Goal: Transaction & Acquisition: Purchase product/service

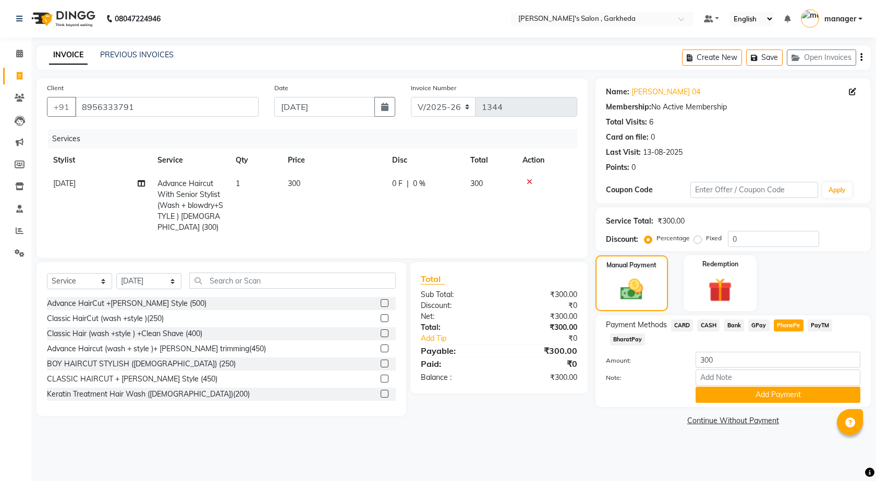
select select "7062"
select select "service"
select select "72802"
click at [764, 399] on button "Add Payment" at bounding box center [777, 395] width 165 height 16
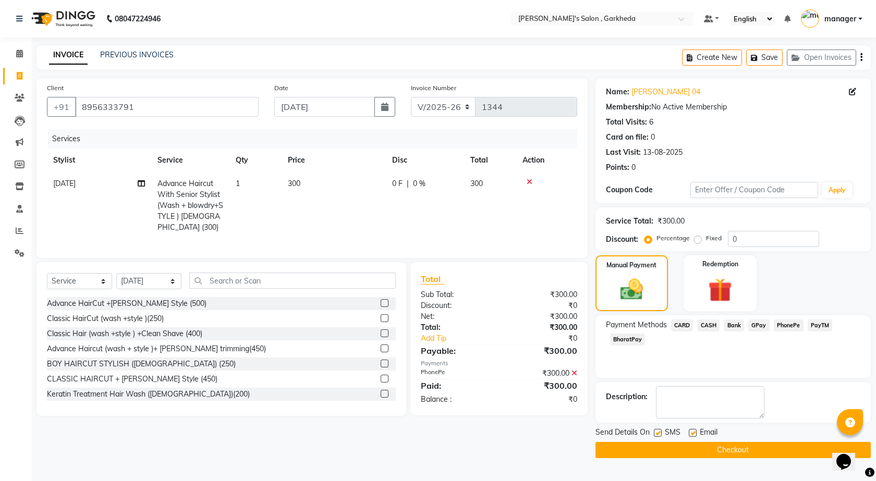
click at [704, 451] on button "Checkout" at bounding box center [732, 450] width 275 height 16
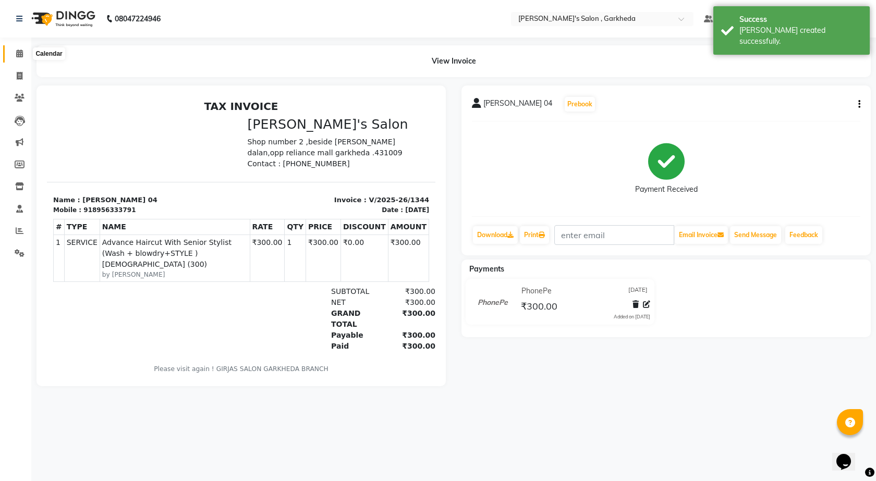
drag, startPoint x: 15, startPoint y: 50, endPoint x: 27, endPoint y: 50, distance: 12.0
click at [15, 50] on span at bounding box center [19, 54] width 18 height 12
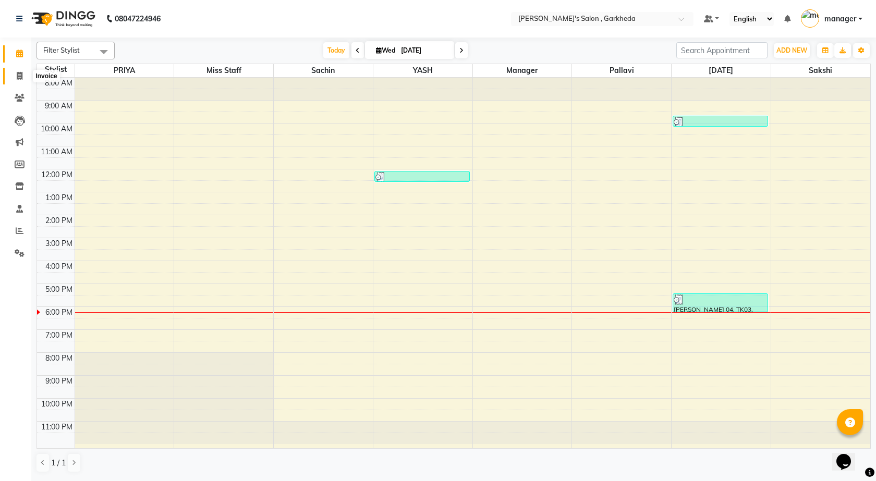
click at [22, 74] on icon at bounding box center [20, 76] width 6 height 8
select select "7062"
select select "service"
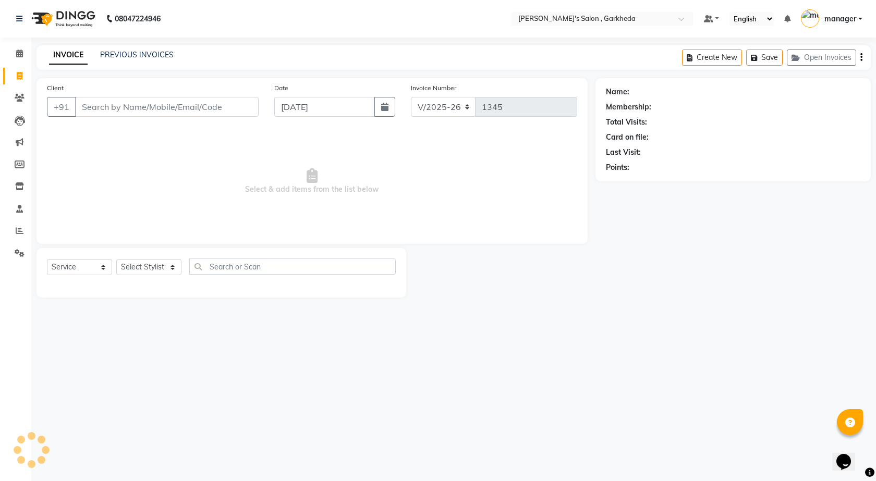
select select "72802"
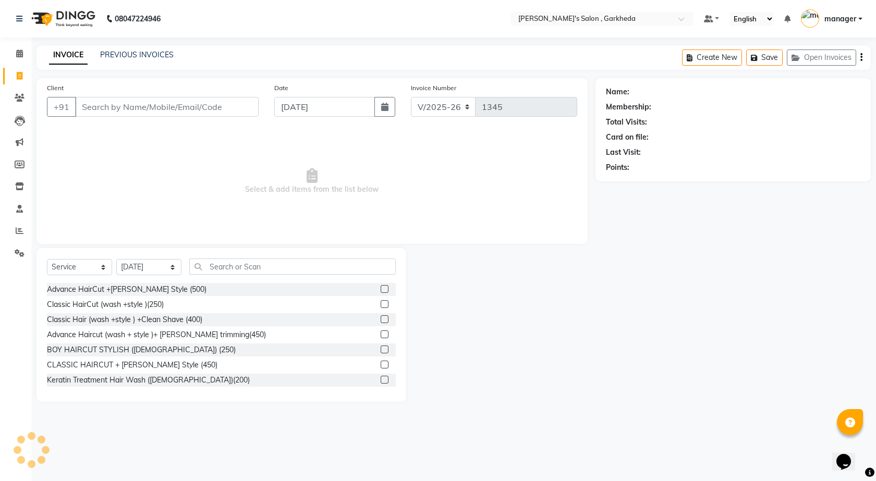
click at [145, 105] on input "Client" at bounding box center [166, 107] width 183 height 20
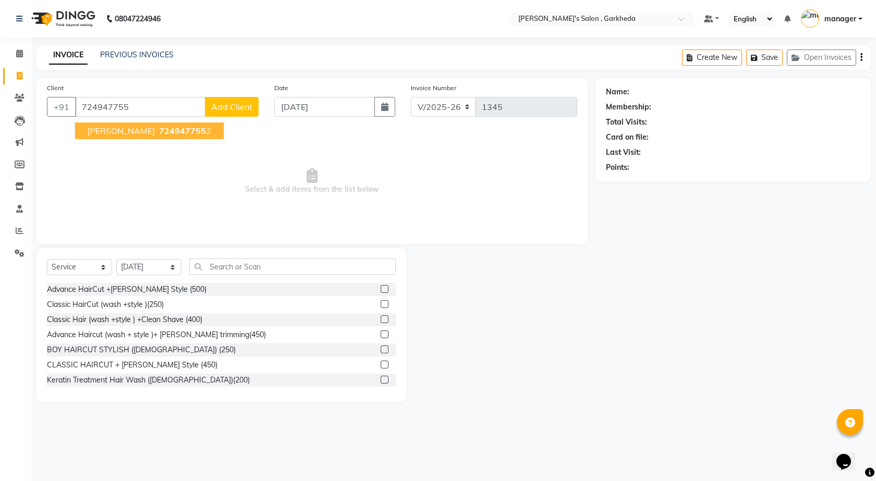
click at [174, 127] on span "724947755" at bounding box center [182, 131] width 47 height 10
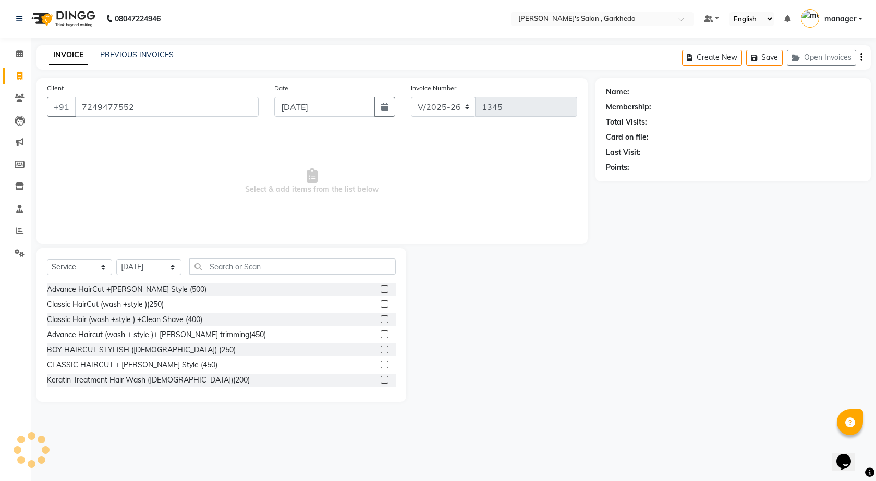
type input "7249477552"
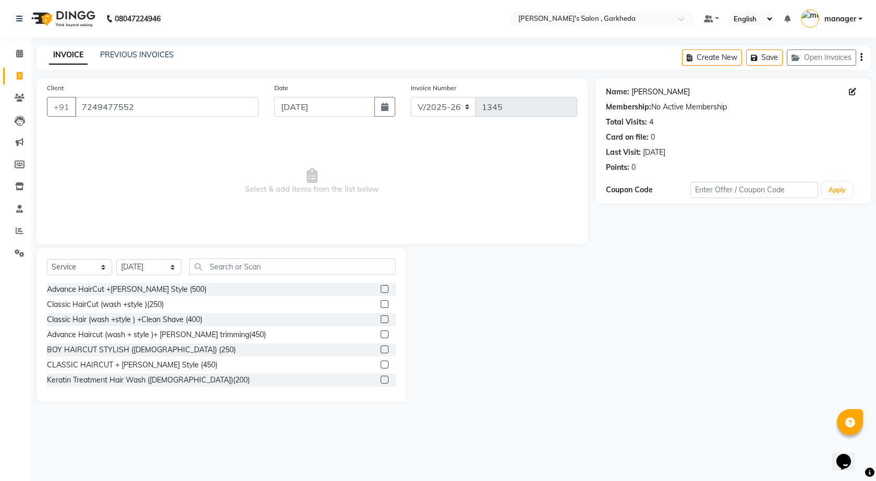
click at [669, 88] on link "[PERSON_NAME]" at bounding box center [660, 92] width 58 height 11
drag, startPoint x: 80, startPoint y: 106, endPoint x: 186, endPoint y: 106, distance: 105.3
click at [186, 106] on input "7249477552" at bounding box center [166, 107] width 183 height 20
click at [16, 95] on icon at bounding box center [20, 98] width 10 height 8
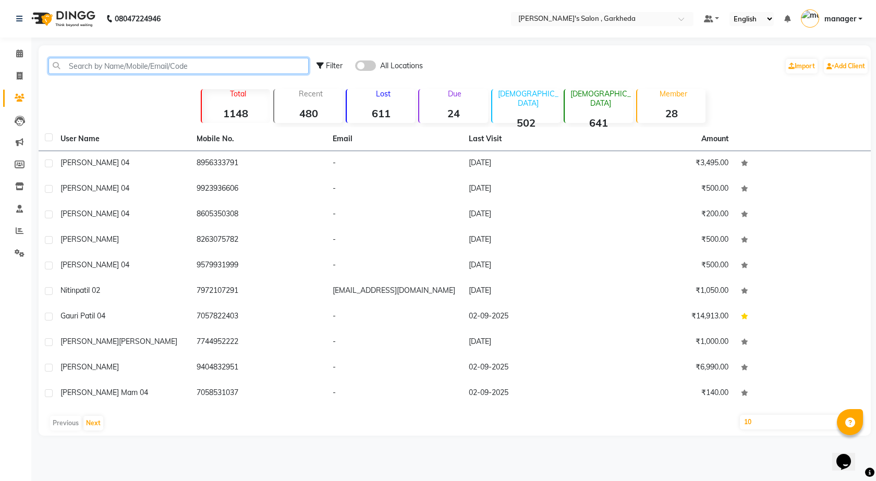
paste input "7249477552"
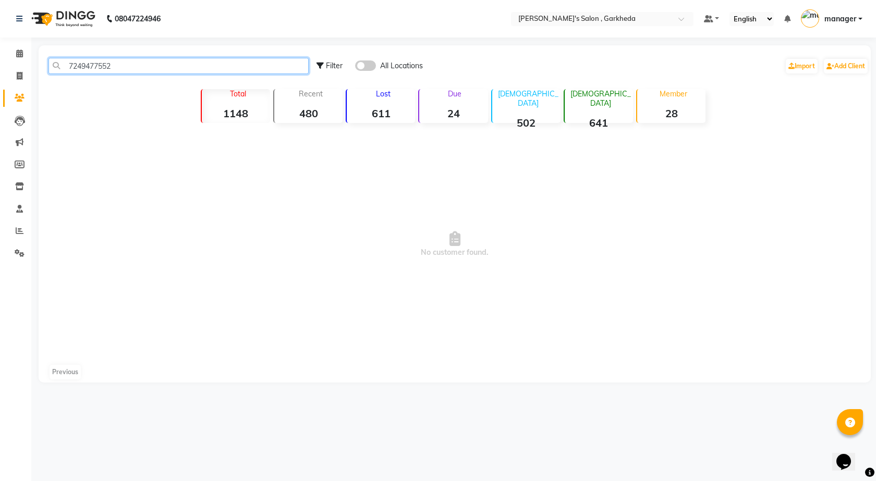
type input "7249477552"
click at [365, 64] on span at bounding box center [365, 65] width 21 height 10
click at [355, 67] on input "checkbox" at bounding box center [355, 67] width 0 height 0
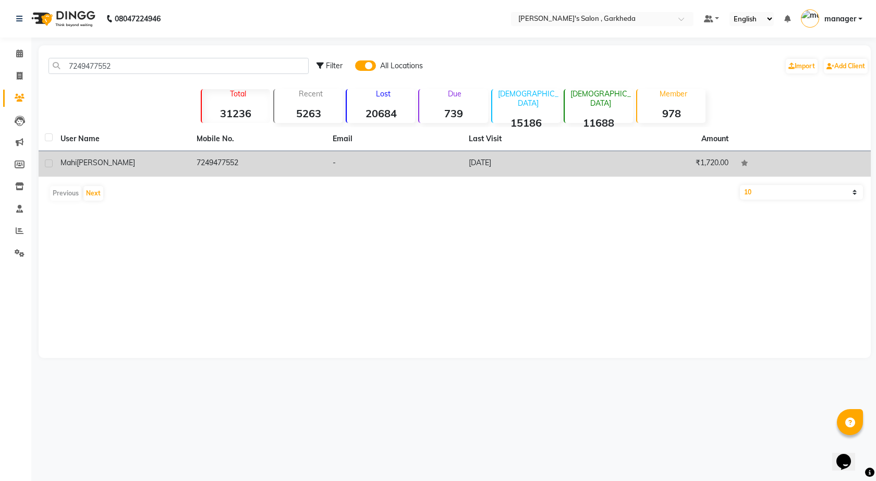
click at [223, 172] on td "7249477552" at bounding box center [258, 164] width 136 height 26
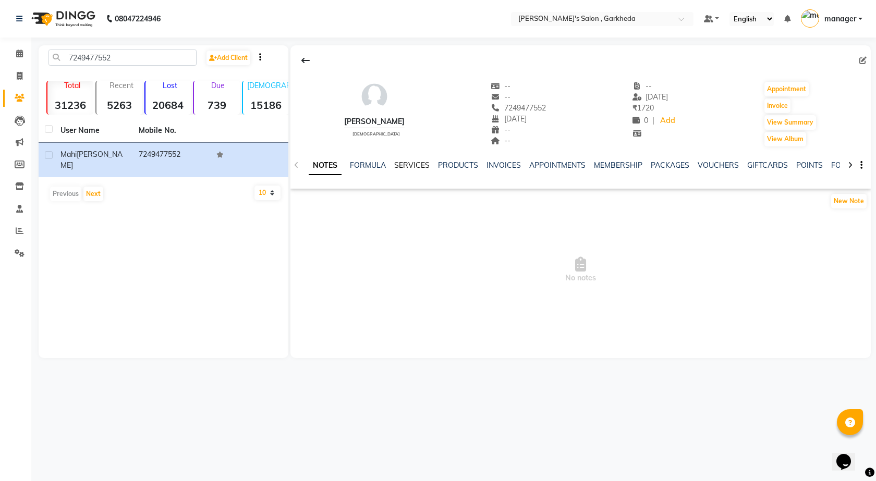
click at [411, 163] on link "SERVICES" at bounding box center [411, 165] width 35 height 9
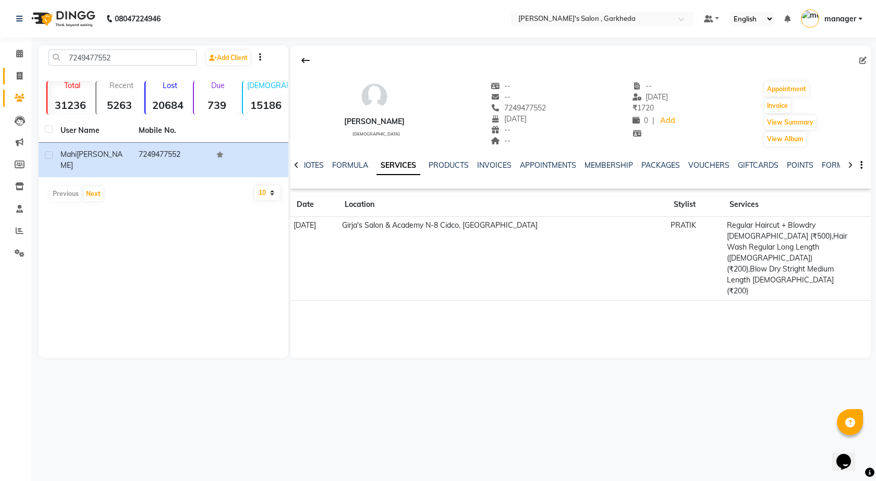
click at [26, 71] on span at bounding box center [19, 76] width 18 height 12
select select "7062"
select select "service"
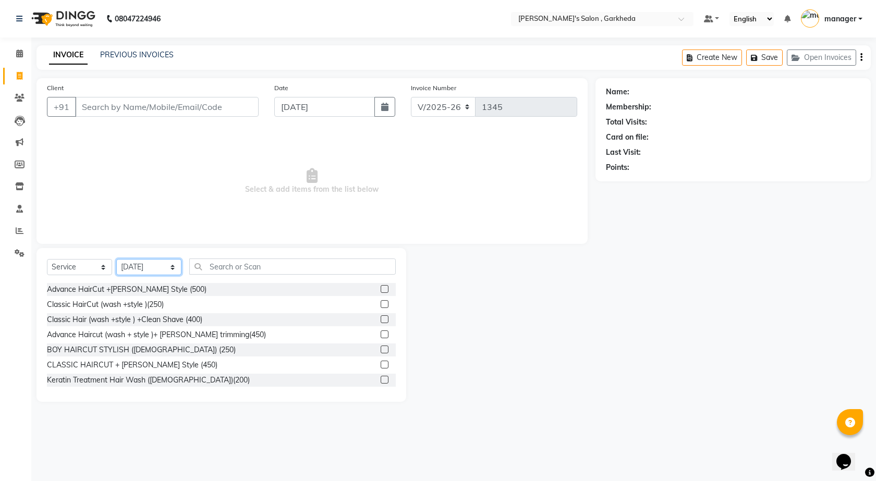
click at [150, 271] on select "Select Stylist [DATE] manager miss staff [PERSON_NAME]" at bounding box center [148, 267] width 65 height 16
select select "90751"
click at [116, 259] on select "Select Stylist [DATE] manager miss staff [PERSON_NAME]" at bounding box center [148, 267] width 65 height 16
click at [224, 266] on input "text" at bounding box center [292, 267] width 206 height 16
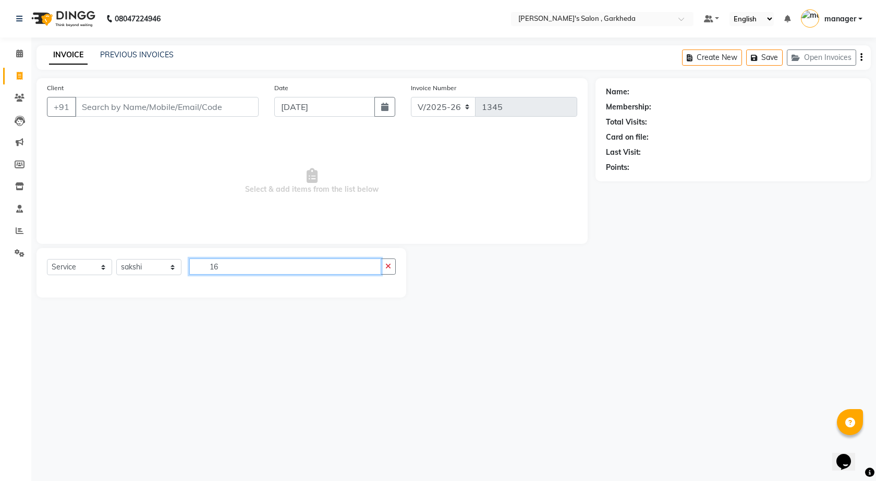
type input "1"
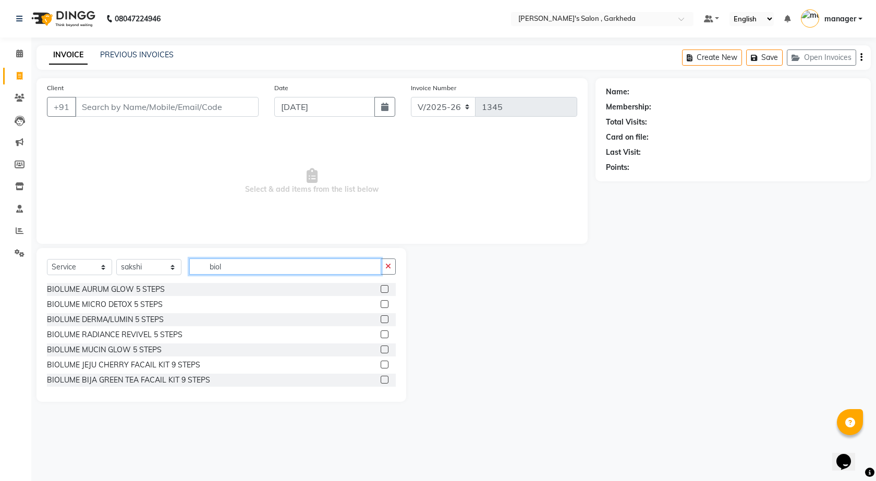
type input "biol"
click at [381, 320] on label at bounding box center [385, 319] width 8 height 8
click at [381, 320] on input "checkbox" at bounding box center [384, 319] width 7 height 7
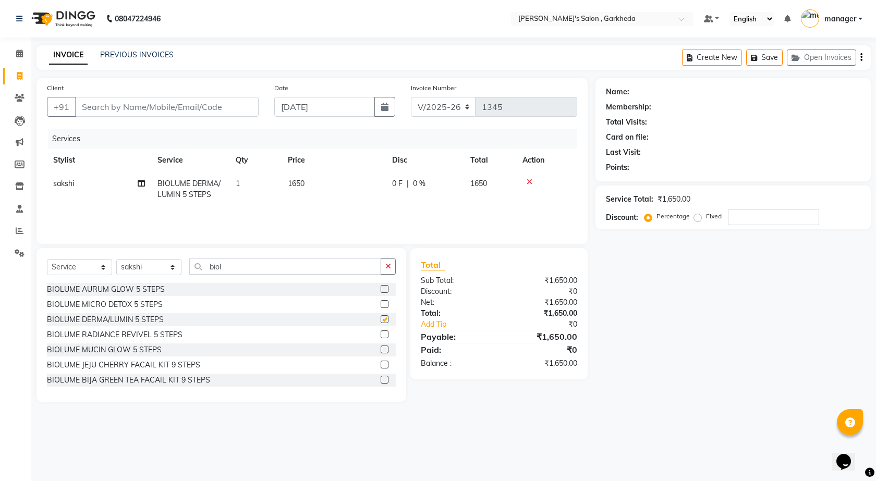
checkbox input "false"
click at [272, 268] on input "biol" at bounding box center [285, 267] width 192 height 16
type input "b"
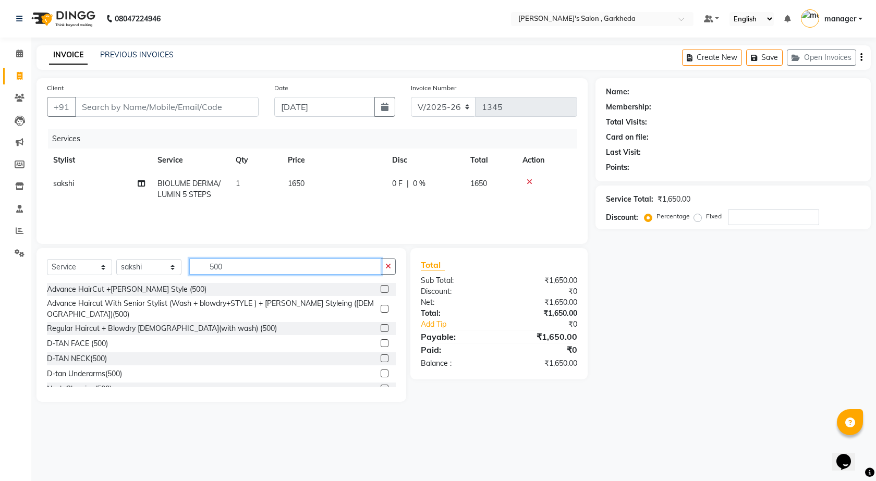
type input "500"
click at [381, 339] on label at bounding box center [385, 343] width 8 height 8
click at [381, 340] on input "checkbox" at bounding box center [384, 343] width 7 height 7
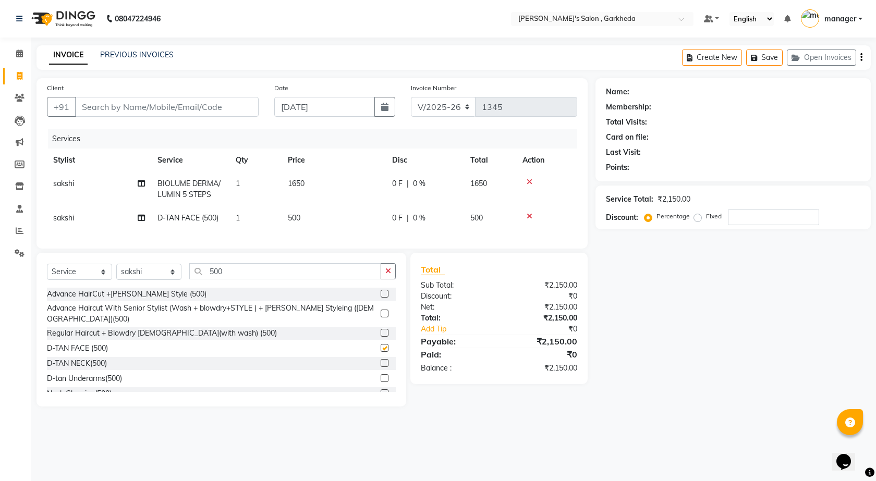
checkbox input "false"
click at [293, 222] on span "500" at bounding box center [294, 217] width 13 height 9
select select "90751"
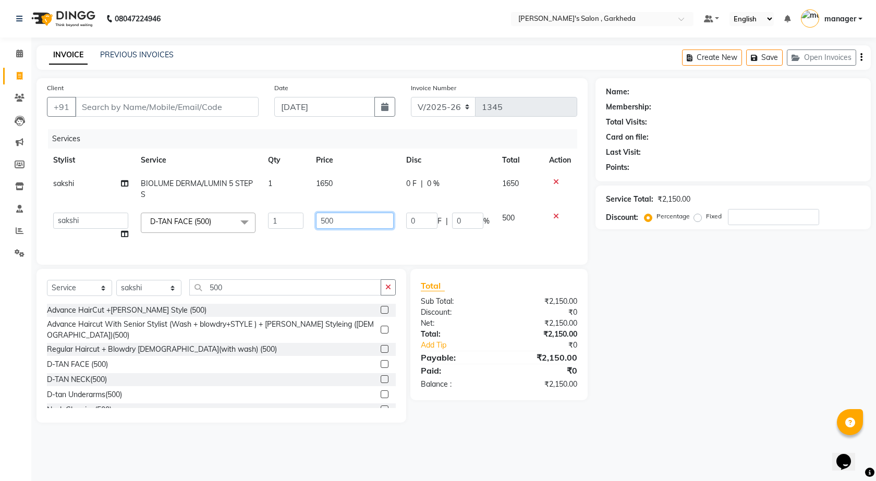
click at [328, 219] on input "500" at bounding box center [354, 221] width 77 height 16
click at [326, 221] on input "500" at bounding box center [354, 221] width 77 height 16
type input "600"
drag, startPoint x: 337, startPoint y: 242, endPoint x: 337, endPoint y: 236, distance: 6.3
click at [337, 241] on div "Services Stylist Service Qty Price Disc Total Action [PERSON_NAME] BIOLUME DERM…" at bounding box center [312, 191] width 530 height 125
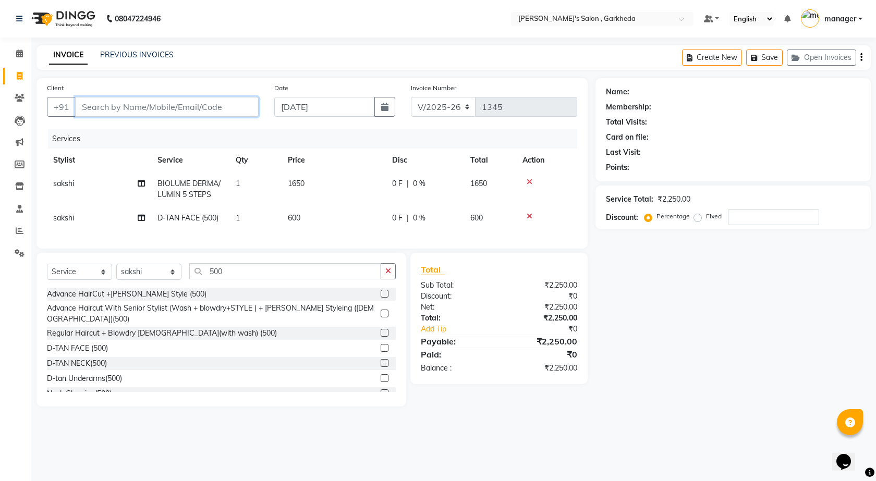
click at [156, 104] on input "Client" at bounding box center [166, 107] width 183 height 20
type input "9"
type input "0"
type input "9890606800"
click at [239, 105] on span "Add Client" at bounding box center [231, 107] width 41 height 10
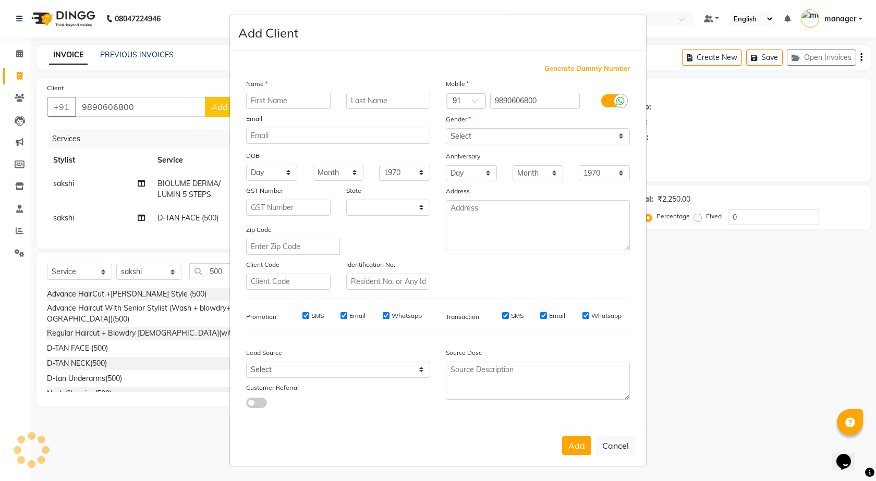
select select "22"
click at [280, 96] on input "text" at bounding box center [288, 101] width 84 height 16
click at [264, 102] on input "[PERSON_NAME]" at bounding box center [288, 101] width 84 height 16
click at [298, 96] on input "renuka" at bounding box center [288, 101] width 84 height 16
type input "[PERSON_NAME] 04"
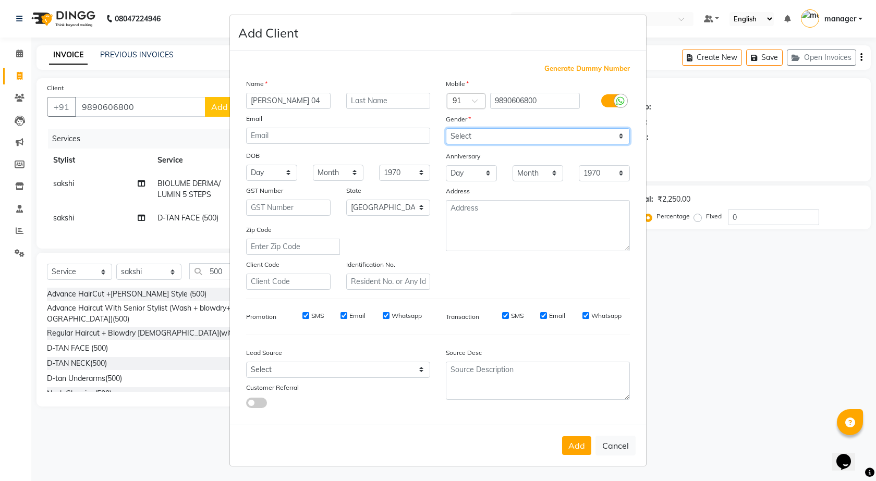
click at [512, 134] on select "Select [DEMOGRAPHIC_DATA] [DEMOGRAPHIC_DATA] Other Prefer Not To Say" at bounding box center [538, 136] width 184 height 16
select select "[DEMOGRAPHIC_DATA]"
click at [446, 128] on select "Select [DEMOGRAPHIC_DATA] [DEMOGRAPHIC_DATA] Other Prefer Not To Say" at bounding box center [538, 136] width 184 height 16
click at [580, 447] on button "Add" at bounding box center [576, 445] width 29 height 19
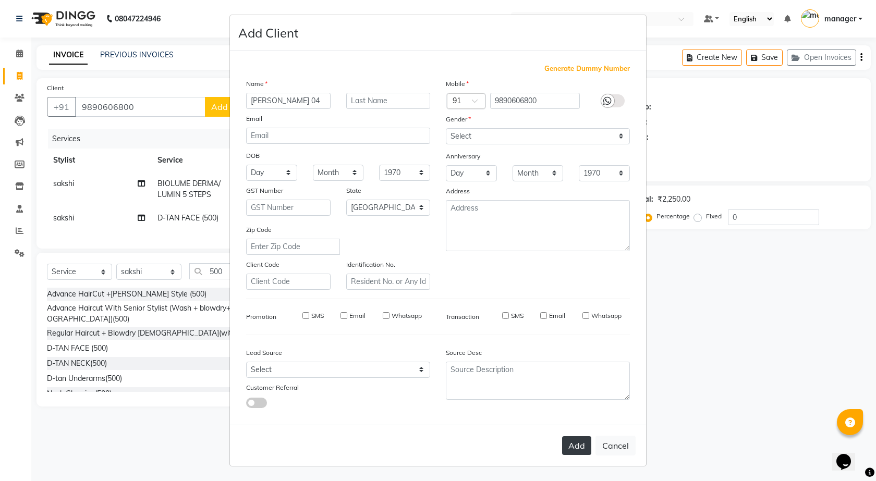
select select
select select "null"
select select
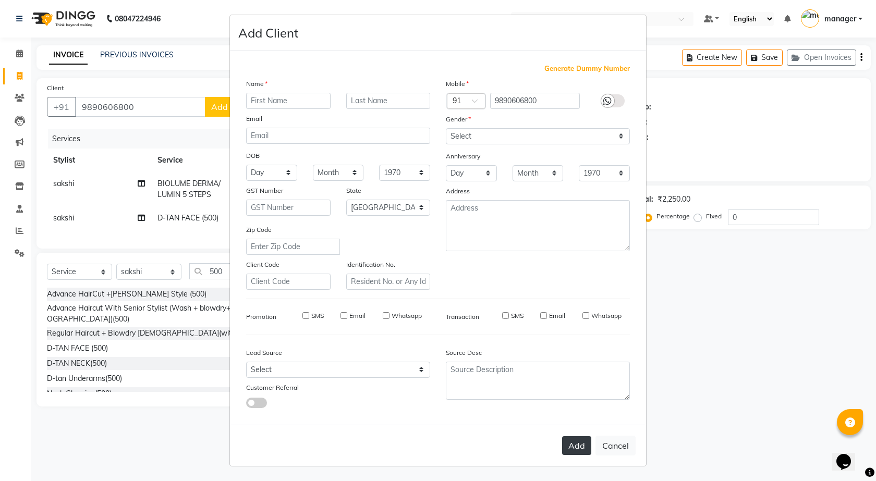
select select
checkbox input "false"
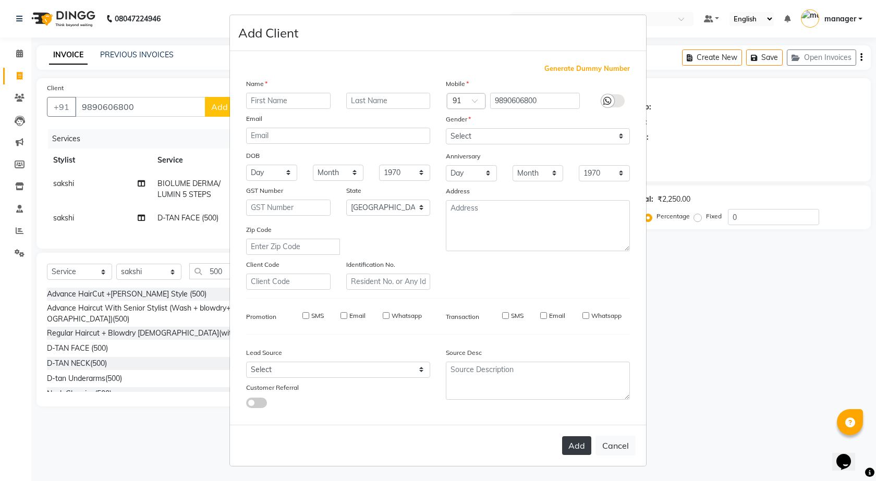
checkbox input "false"
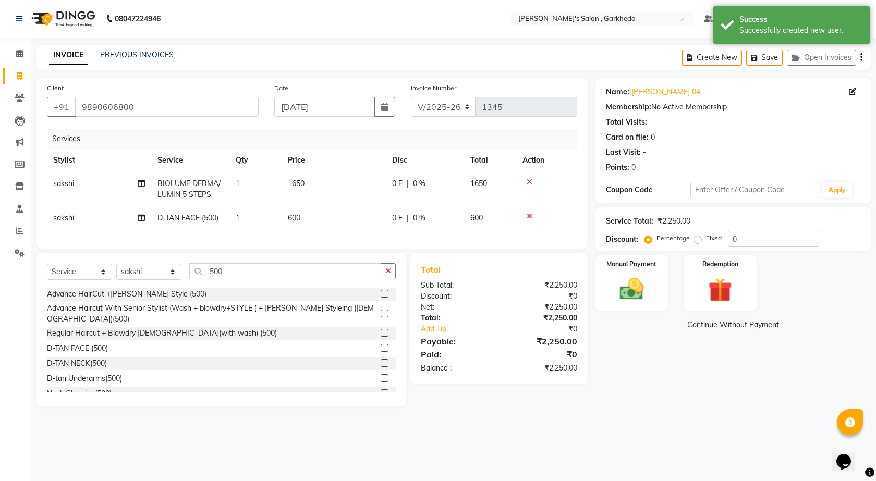
click at [428, 223] on div "0 F | 0 %" at bounding box center [425, 218] width 66 height 11
select select "90751"
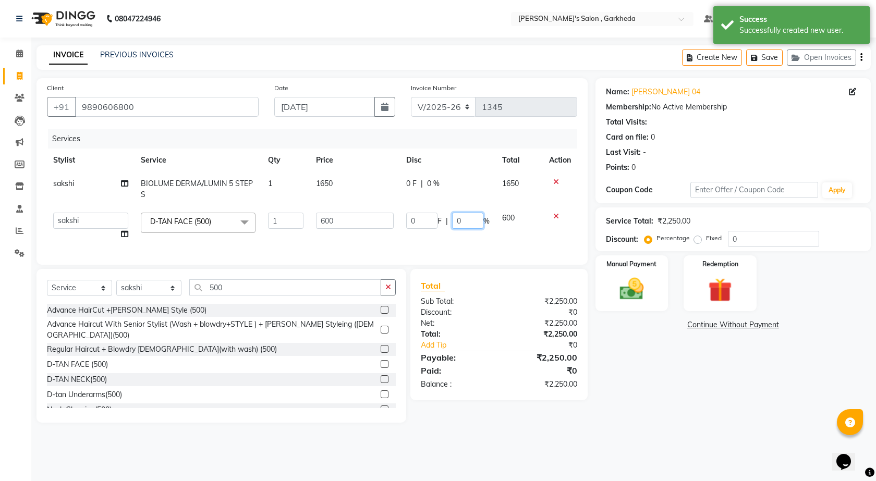
click at [461, 216] on input "0" at bounding box center [467, 221] width 31 height 16
type input "15"
click at [693, 375] on div "Name: [PERSON_NAME] 04 Membership: No Active Membership Total Visits: Card on f…" at bounding box center [736, 250] width 283 height 345
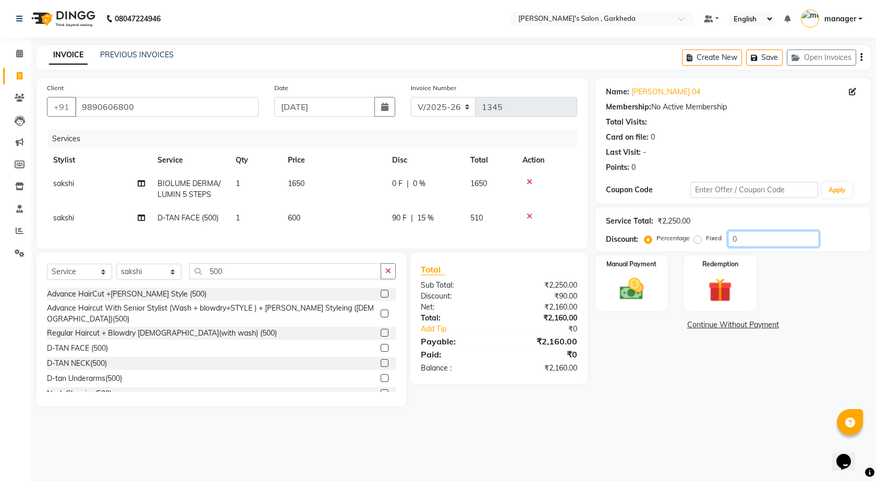
click at [753, 240] on input "0" at bounding box center [773, 239] width 91 height 16
type input "1"
click at [648, 296] on img at bounding box center [631, 289] width 41 height 29
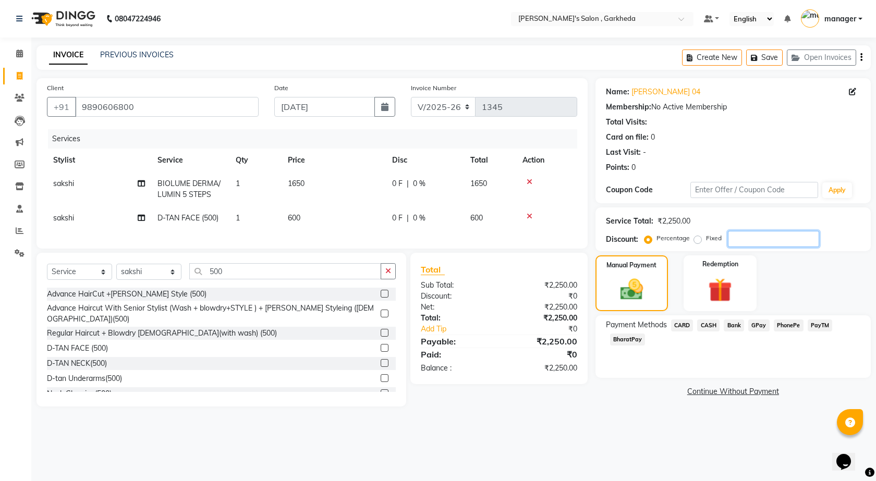
click at [753, 244] on input "number" at bounding box center [773, 239] width 91 height 16
type input "2"
type input "100"
click at [706, 239] on label "Fixed" at bounding box center [714, 238] width 16 height 9
click at [700, 239] on input "Fixed" at bounding box center [699, 238] width 7 height 7
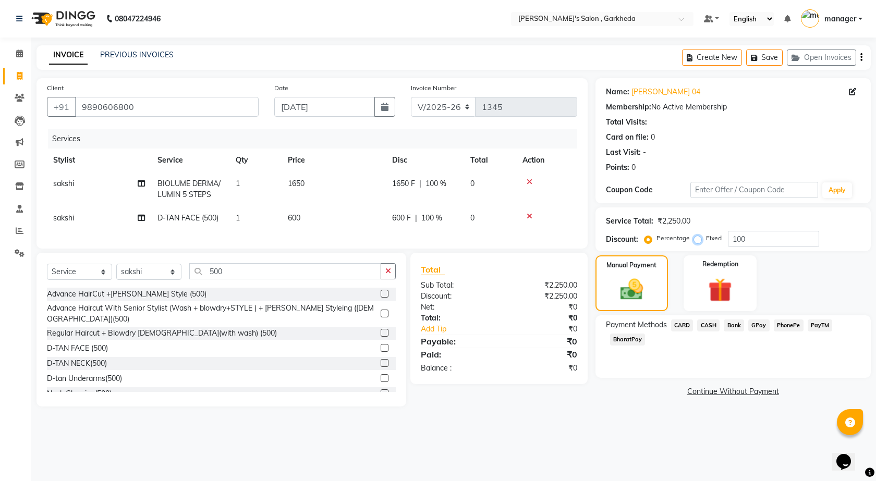
radio input "true"
click at [755, 237] on input "100" at bounding box center [773, 239] width 91 height 16
type input "150"
click at [780, 324] on span "PhonePe" at bounding box center [789, 326] width 30 height 12
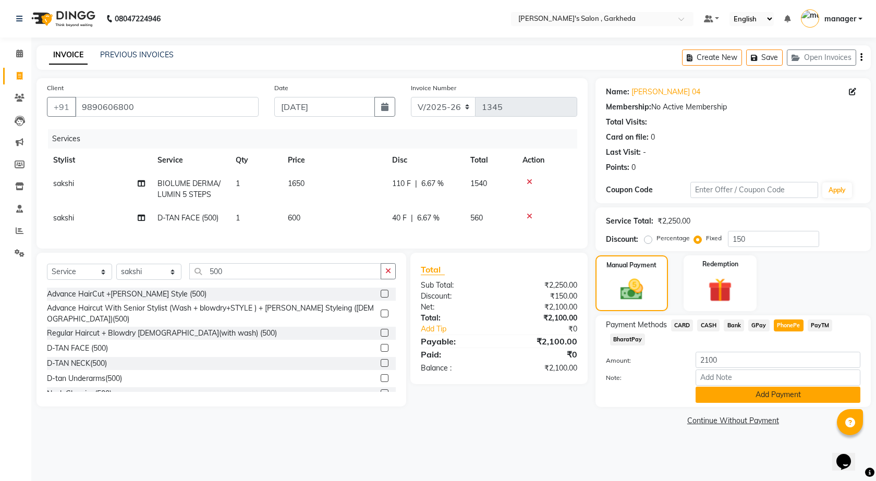
click at [755, 399] on button "Add Payment" at bounding box center [777, 395] width 165 height 16
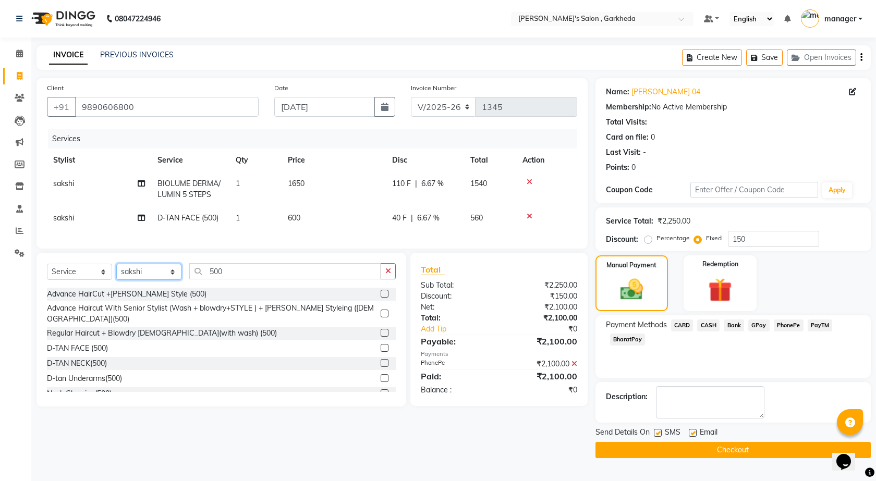
click at [174, 278] on select "Select Stylist [DATE] manager miss staff [PERSON_NAME]" at bounding box center [148, 272] width 65 height 16
select select "58764"
click at [116, 272] on select "Select Stylist [DATE] manager miss staff [PERSON_NAME]" at bounding box center [148, 272] width 65 height 16
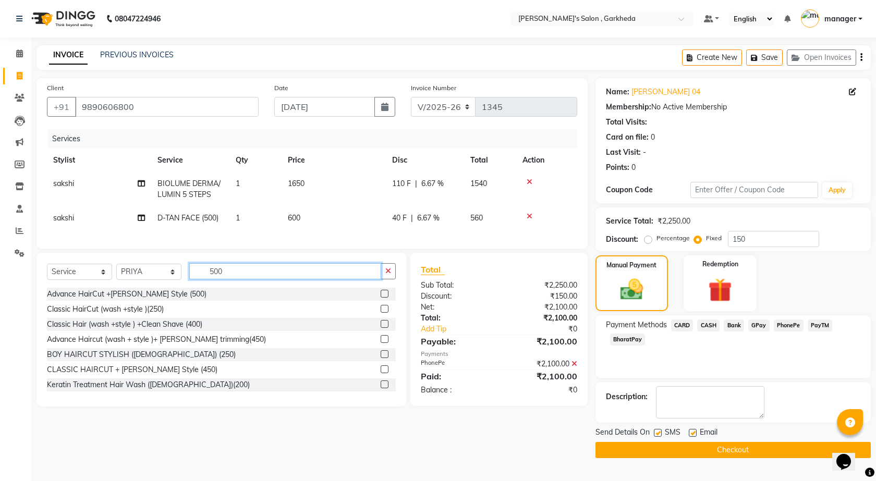
click at [259, 279] on input "500" at bounding box center [285, 271] width 192 height 16
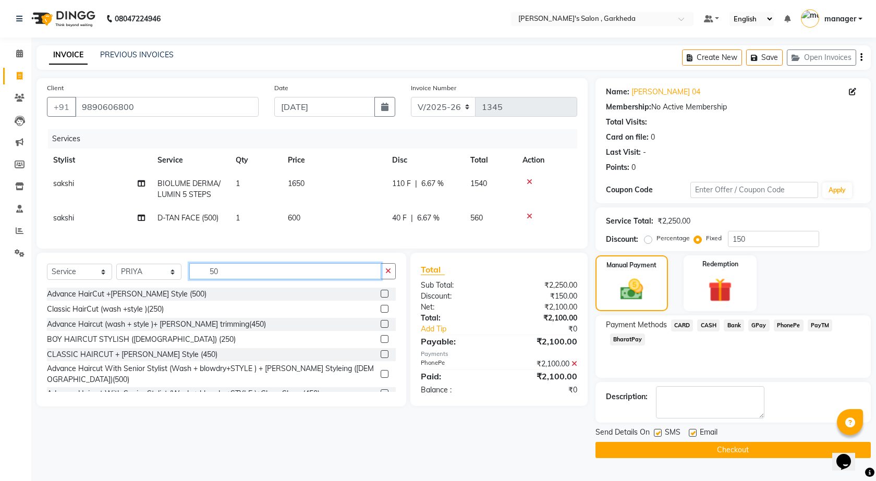
type input "5"
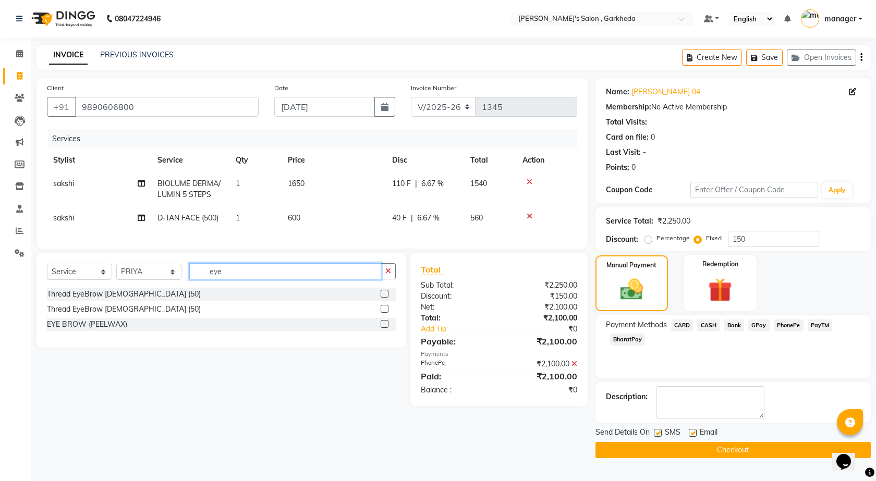
type input "eye"
click at [387, 298] on label at bounding box center [385, 294] width 8 height 8
click at [387, 298] on input "checkbox" at bounding box center [384, 294] width 7 height 7
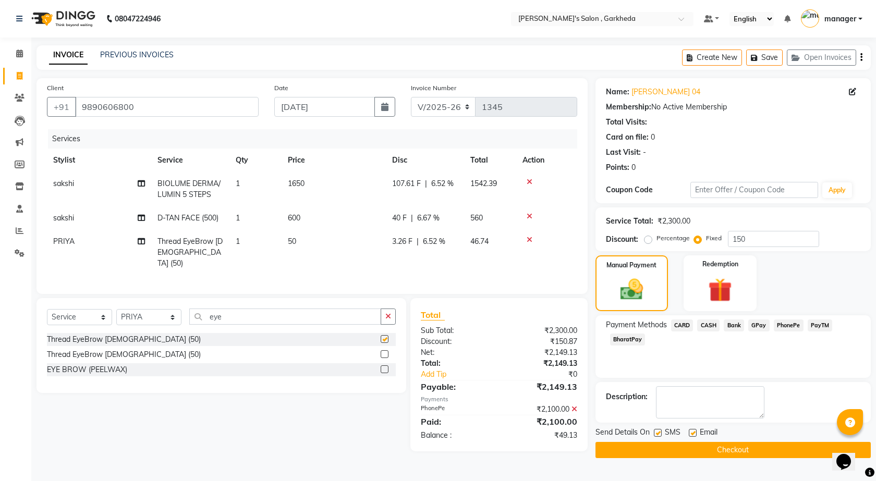
checkbox input "false"
click at [761, 232] on input "150" at bounding box center [773, 239] width 91 height 16
type input "1"
click at [656, 238] on label "Percentage" at bounding box center [672, 238] width 33 height 9
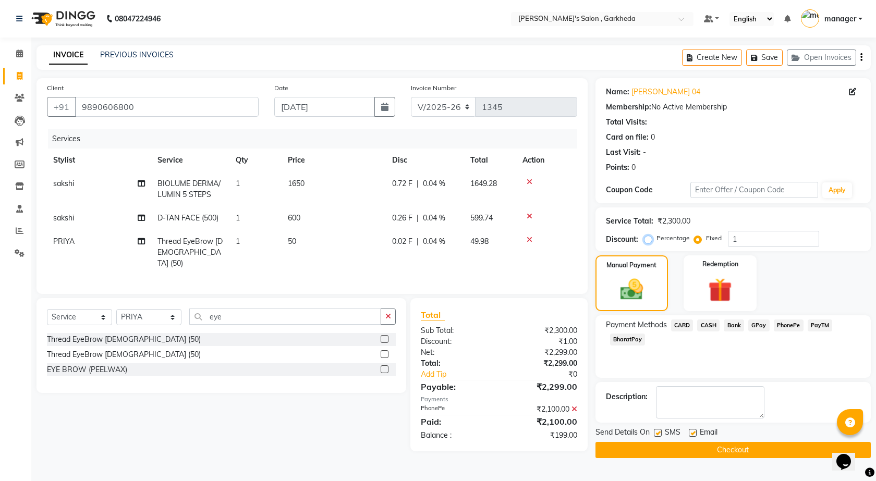
click at [646, 238] on input "Percentage" at bounding box center [649, 238] width 7 height 7
radio input "true"
click at [749, 236] on input "1" at bounding box center [773, 239] width 91 height 16
click at [574, 406] on icon at bounding box center [574, 409] width 6 height 7
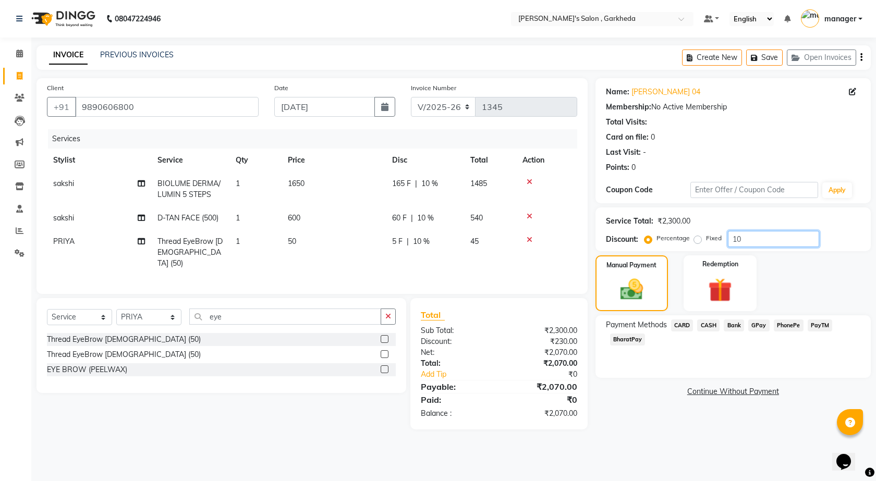
click at [750, 241] on input "10" at bounding box center [773, 239] width 91 height 16
type input "1"
type input "9"
click at [706, 238] on label "Fixed" at bounding box center [714, 238] width 16 height 9
click at [698, 238] on input "Fixed" at bounding box center [699, 238] width 7 height 7
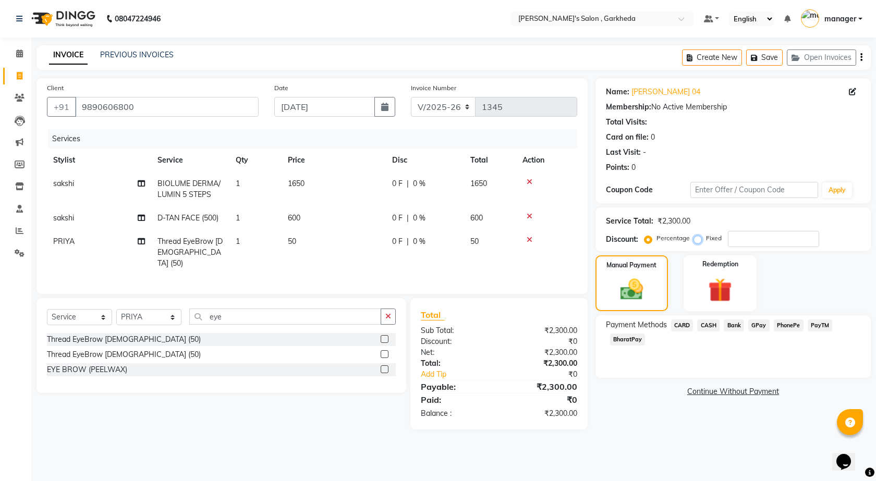
radio input "true"
click at [741, 239] on input "number" at bounding box center [773, 239] width 91 height 16
type input "5"
type input "200"
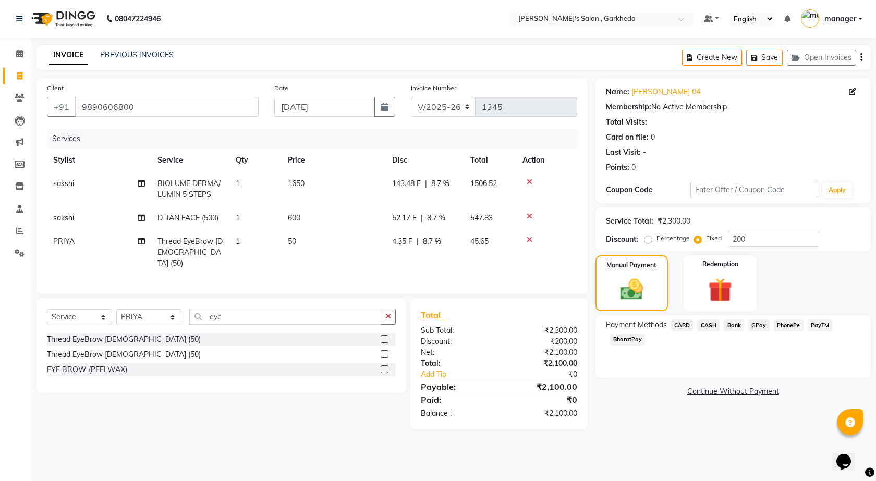
click at [793, 323] on span "PhonePe" at bounding box center [789, 326] width 30 height 12
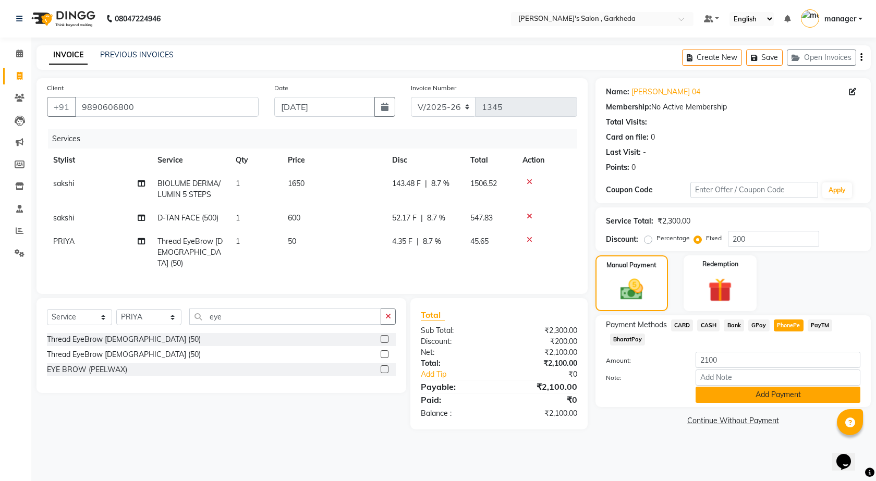
click at [768, 397] on button "Add Payment" at bounding box center [777, 395] width 165 height 16
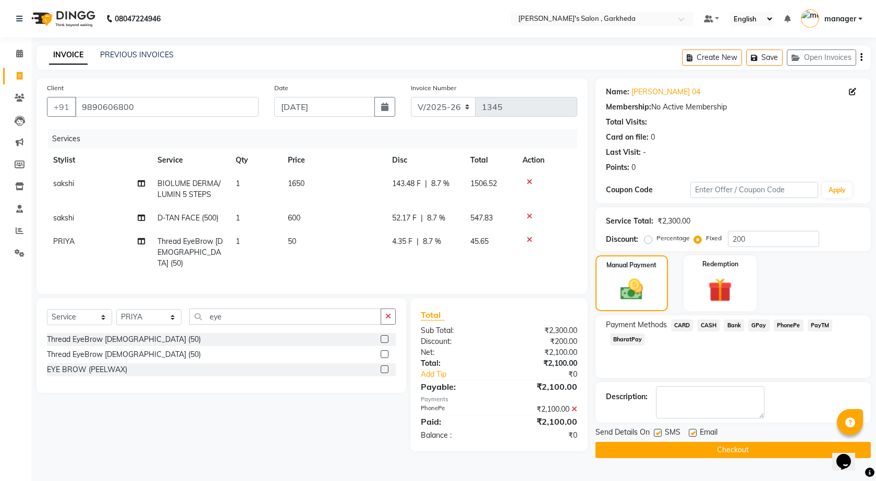
click at [758, 444] on button "Checkout" at bounding box center [732, 450] width 275 height 16
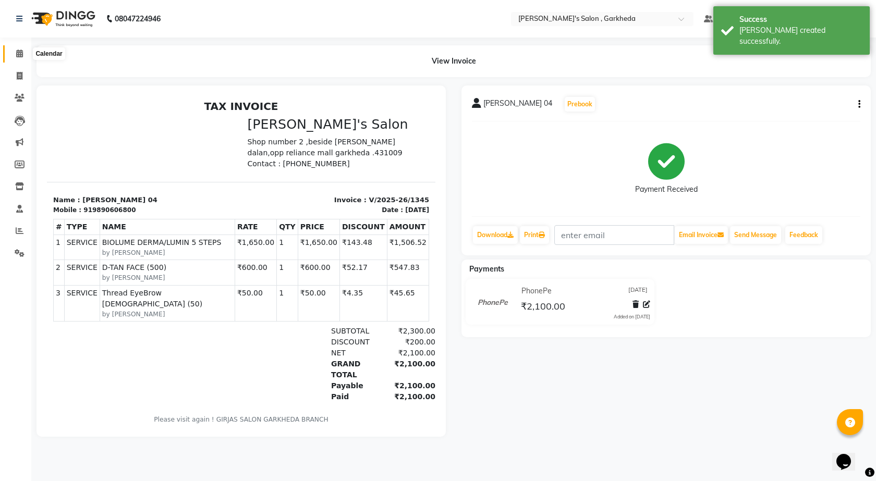
click at [20, 54] on icon at bounding box center [19, 54] width 7 height 8
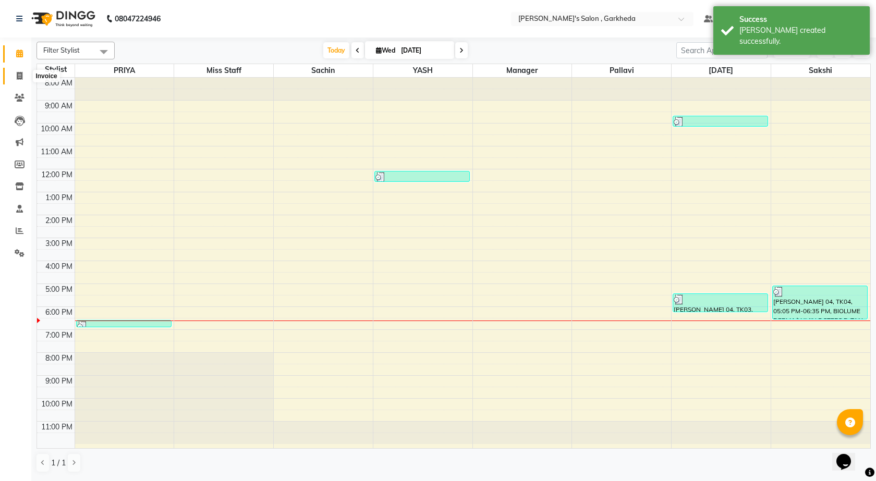
click at [23, 77] on span at bounding box center [19, 76] width 18 height 12
select select "7062"
select select "service"
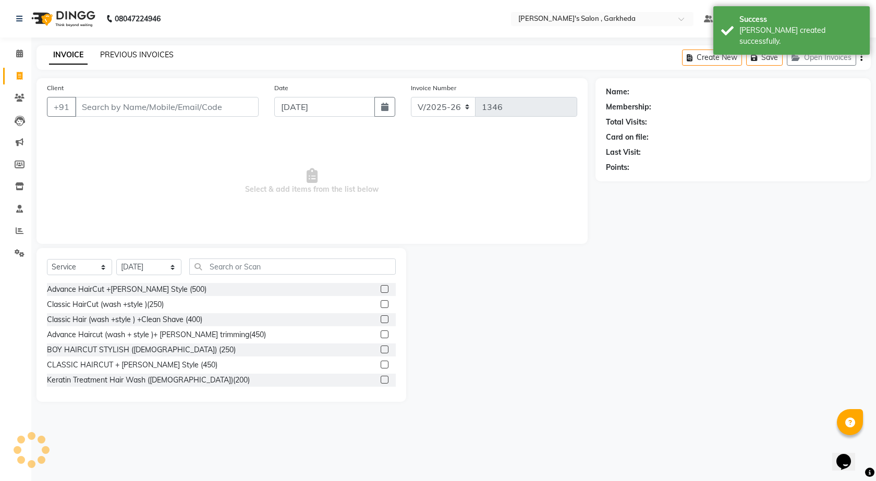
click at [146, 57] on link "PREVIOUS INVOICES" at bounding box center [137, 54] width 74 height 9
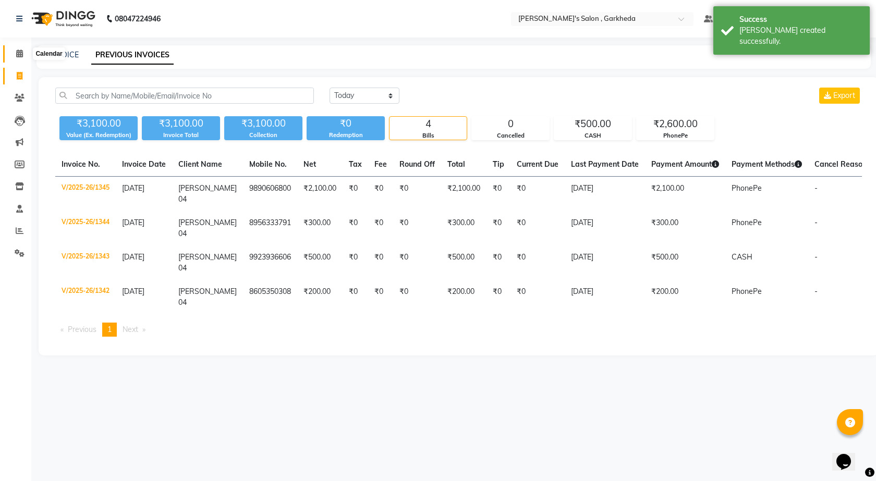
click at [19, 50] on icon at bounding box center [19, 54] width 7 height 8
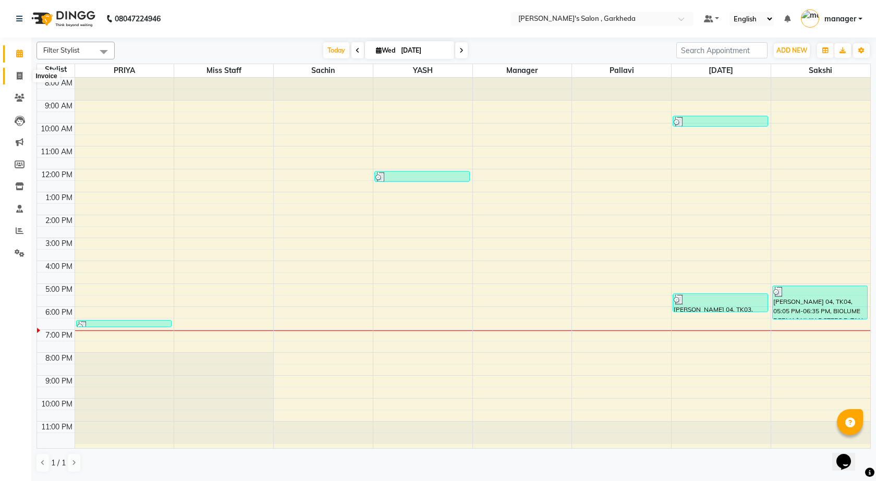
click at [23, 77] on span at bounding box center [19, 76] width 18 height 12
select select "service"
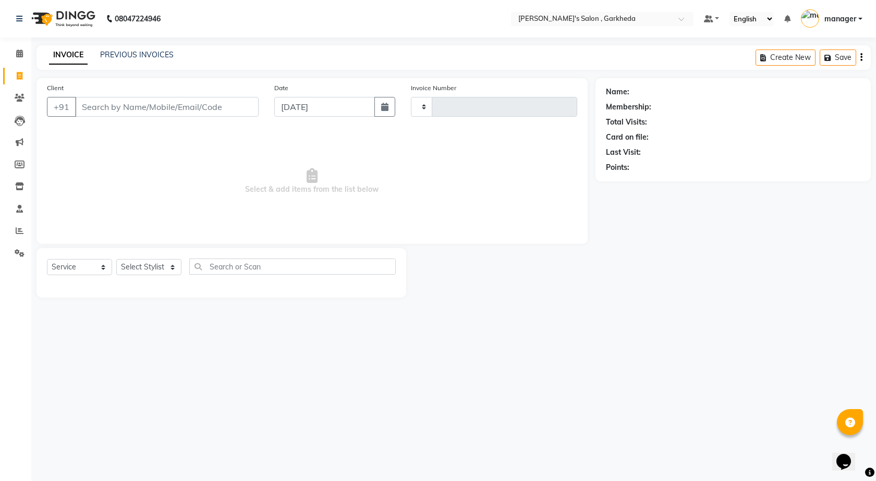
type input "1346"
select select "7062"
click at [163, 268] on select "Select Stylist" at bounding box center [148, 267] width 65 height 16
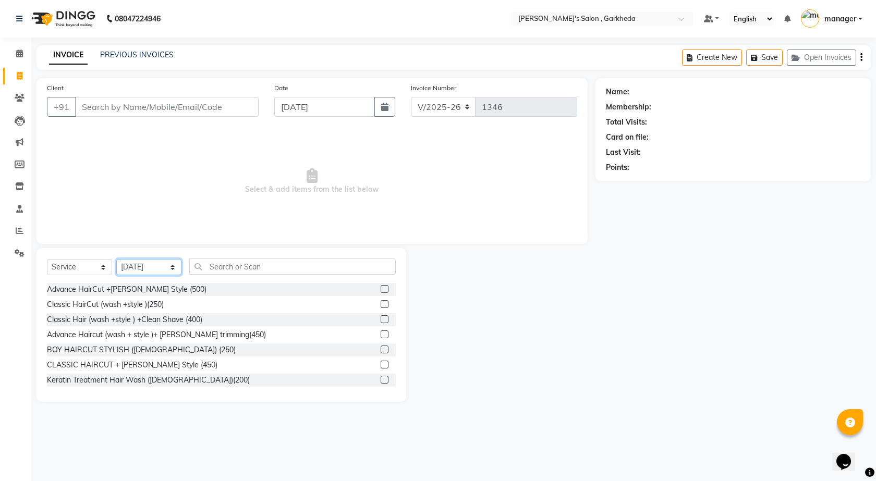
select select "71504"
click at [116, 259] on select "Select Stylist [DATE] manager miss staff [PERSON_NAME]" at bounding box center [148, 267] width 65 height 16
click at [265, 260] on input "text" at bounding box center [292, 267] width 206 height 16
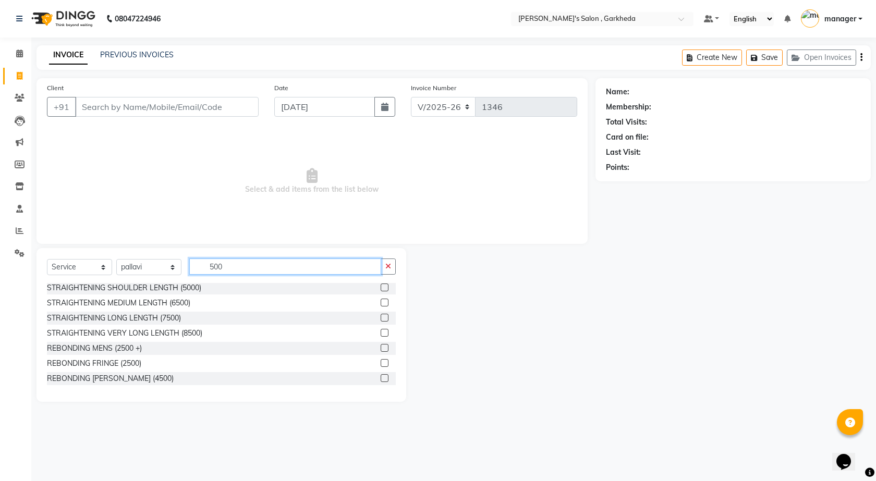
scroll to position [365, 0]
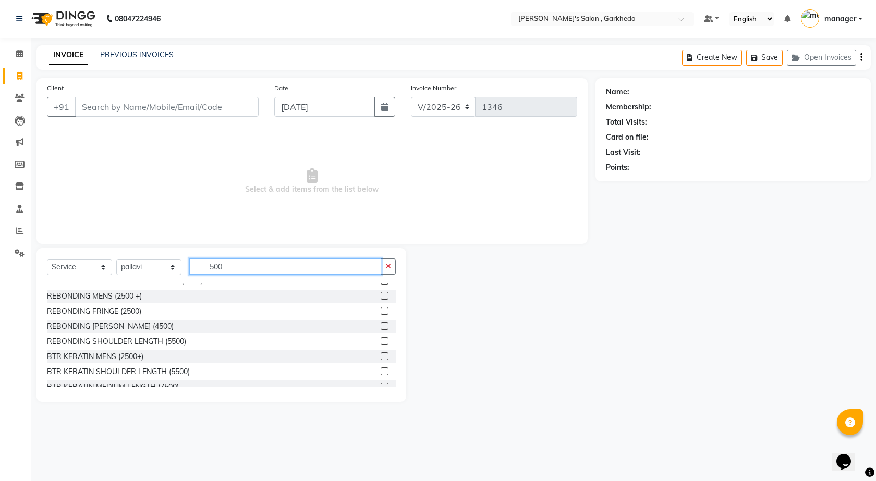
click at [261, 271] on input "500" at bounding box center [285, 267] width 192 height 16
type input "5"
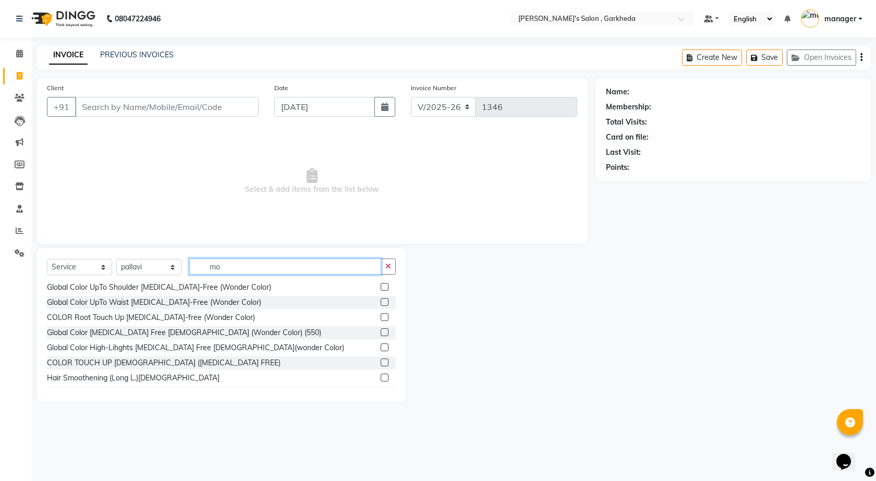
scroll to position [17, 0]
type input "mor"
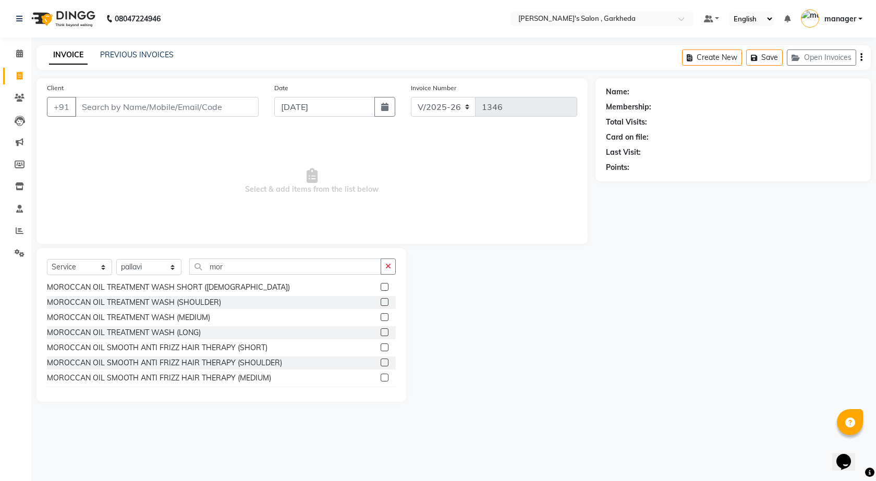
click at [381, 316] on label at bounding box center [385, 317] width 8 height 8
click at [381, 316] on input "checkbox" at bounding box center [384, 317] width 7 height 7
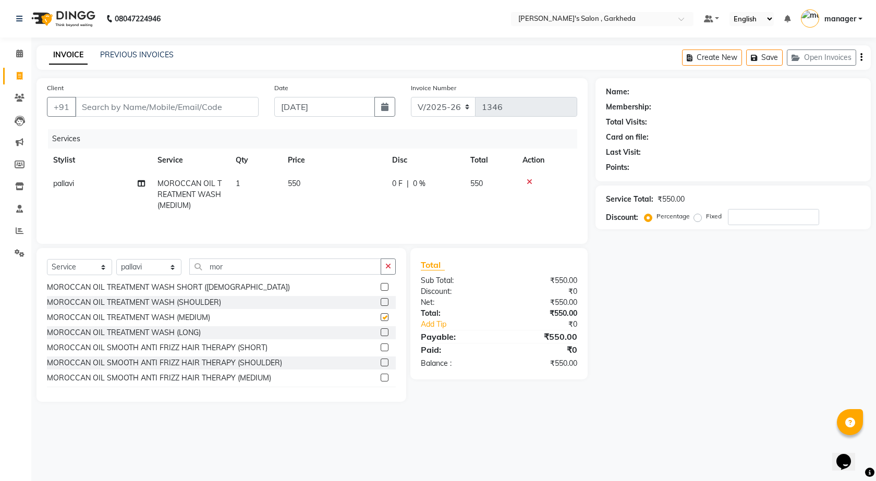
checkbox input "false"
click at [259, 267] on input "mor" at bounding box center [285, 267] width 192 height 16
type input "m"
drag, startPoint x: 145, startPoint y: 259, endPoint x: 153, endPoint y: 266, distance: 10.7
click at [145, 259] on div "Select Service Product Membership Package Voucher Prepaid Gift Card Select Styl…" at bounding box center [221, 271] width 349 height 25
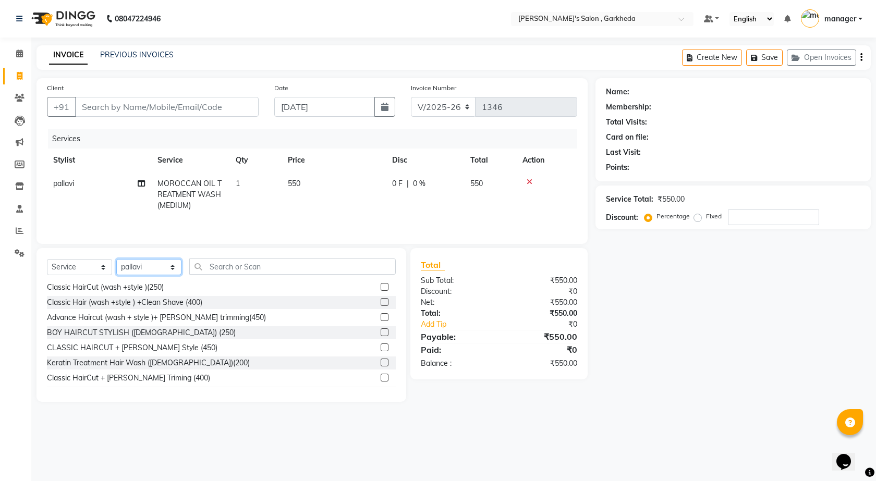
click at [158, 268] on select "Select Stylist [DATE] manager miss staff [PERSON_NAME]" at bounding box center [148, 267] width 65 height 16
select select "63379"
click at [116, 259] on select "Select Stylist [DATE] manager miss staff [PERSON_NAME]" at bounding box center [148, 267] width 65 height 16
click at [263, 263] on input "text" at bounding box center [292, 267] width 206 height 16
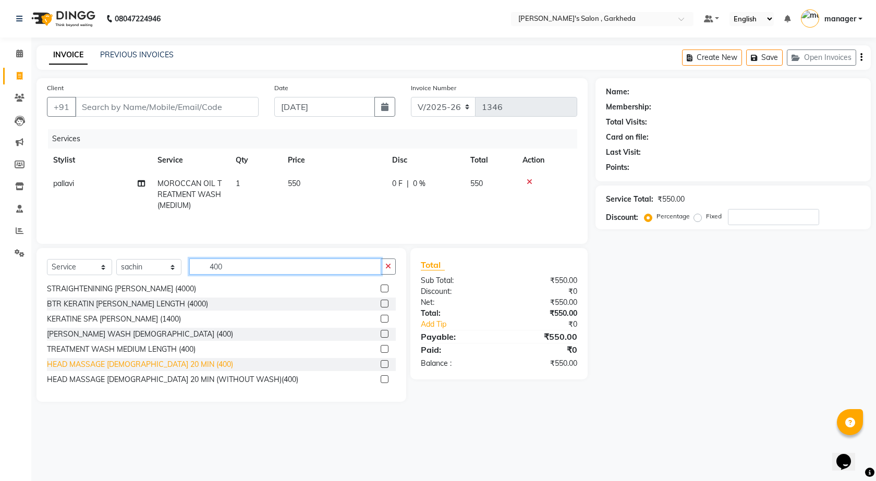
scroll to position [319, 0]
type input "400"
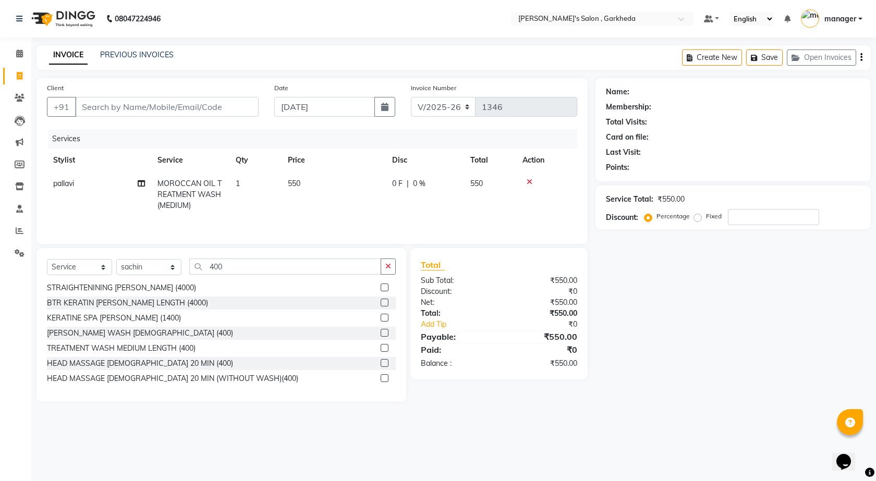
click at [381, 347] on label at bounding box center [385, 348] width 8 height 8
click at [381, 347] on input "checkbox" at bounding box center [384, 348] width 7 height 7
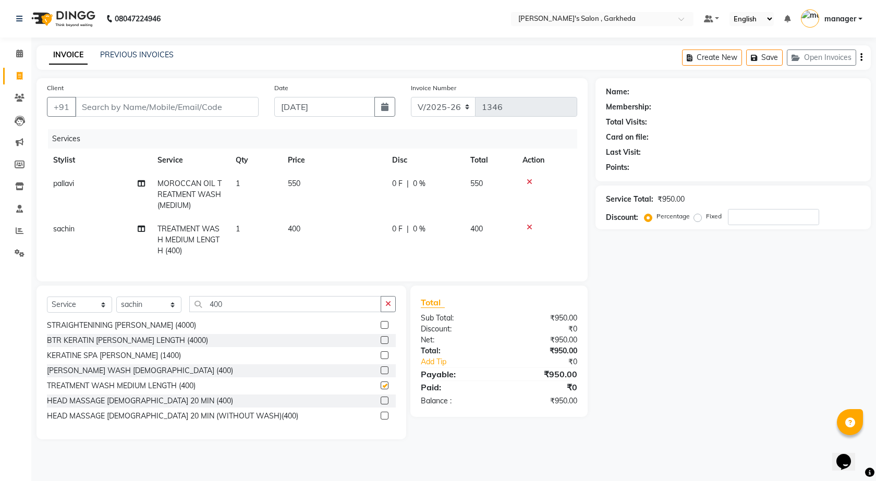
checkbox input "false"
click at [296, 184] on span "550" at bounding box center [294, 183] width 13 height 9
select select "71504"
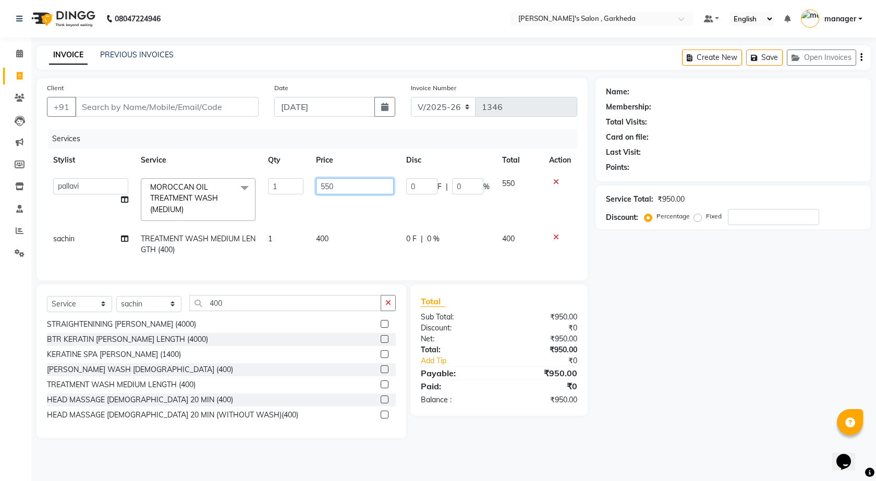
click at [330, 186] on input "550" at bounding box center [354, 186] width 77 height 16
type input "500"
click at [206, 100] on input "Client" at bounding box center [166, 107] width 183 height 20
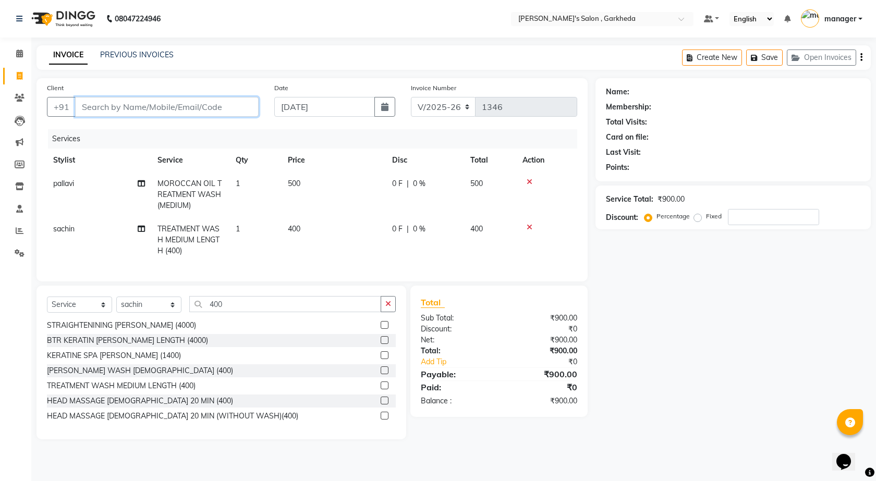
type input "7"
type input "0"
click at [92, 106] on input "7349477552" at bounding box center [140, 107] width 130 height 20
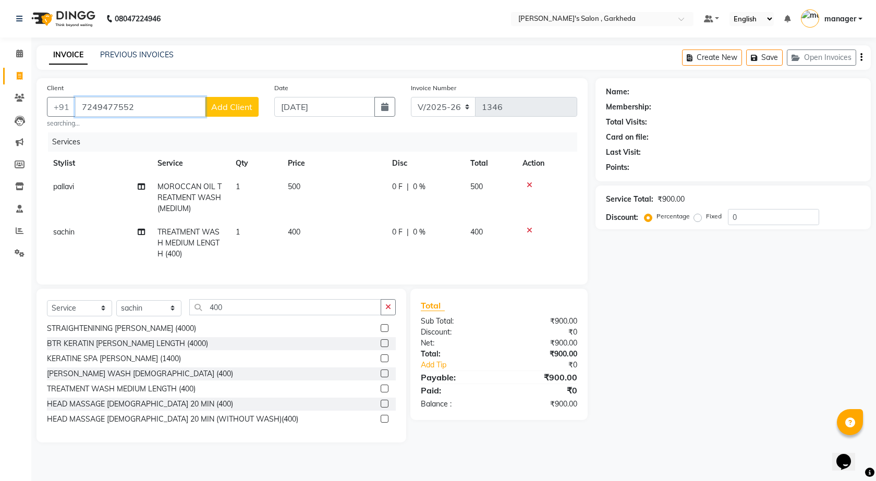
type input "7249477552"
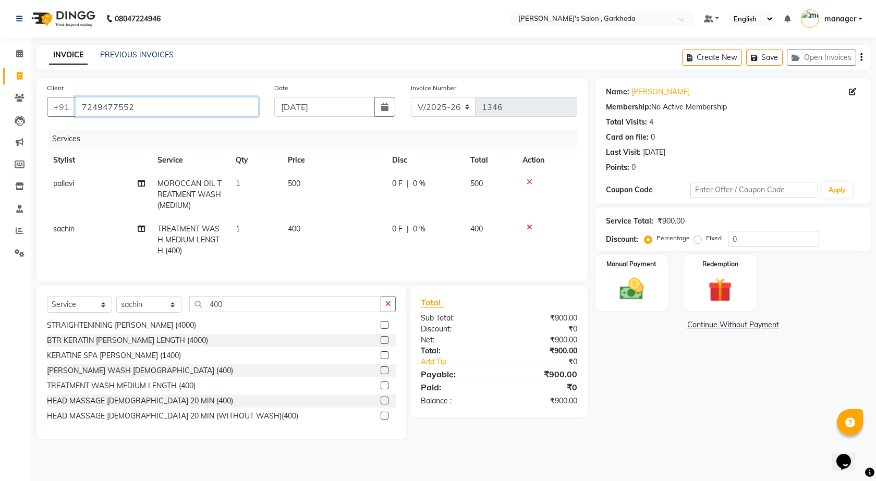
click at [205, 113] on input "7249477552" at bounding box center [166, 107] width 183 height 20
click at [654, 292] on div "Manual Payment" at bounding box center [632, 283] width 76 height 58
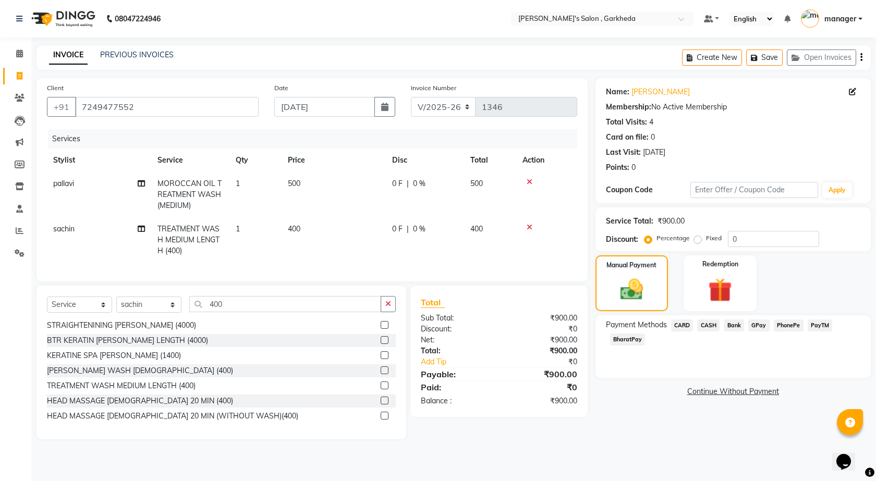
click at [712, 324] on span "CASH" at bounding box center [708, 326] width 22 height 12
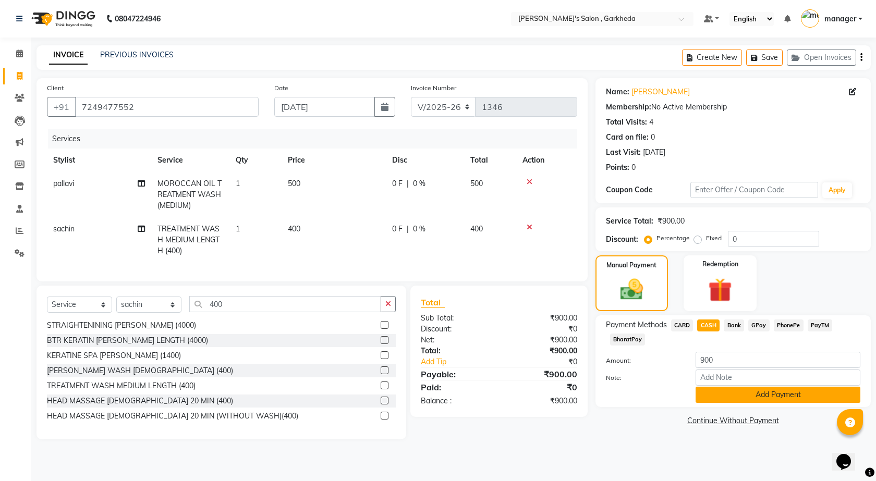
click at [785, 397] on button "Add Payment" at bounding box center [777, 395] width 165 height 16
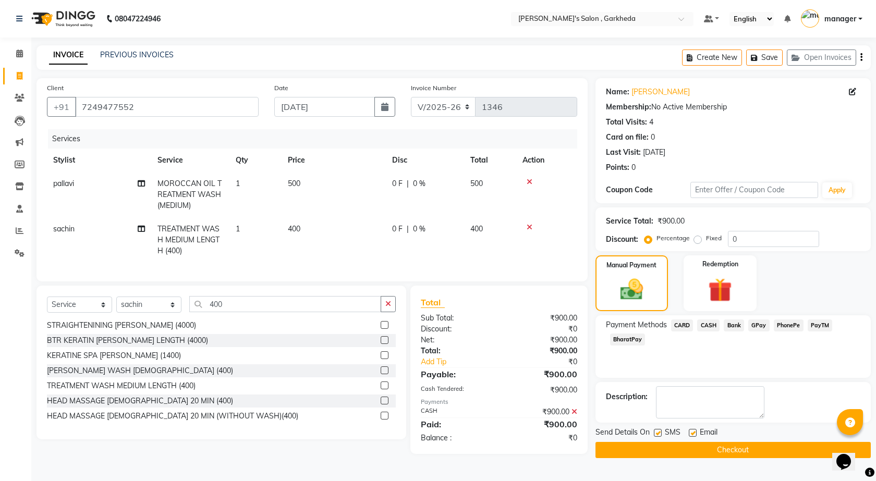
click at [757, 450] on button "Checkout" at bounding box center [732, 450] width 275 height 16
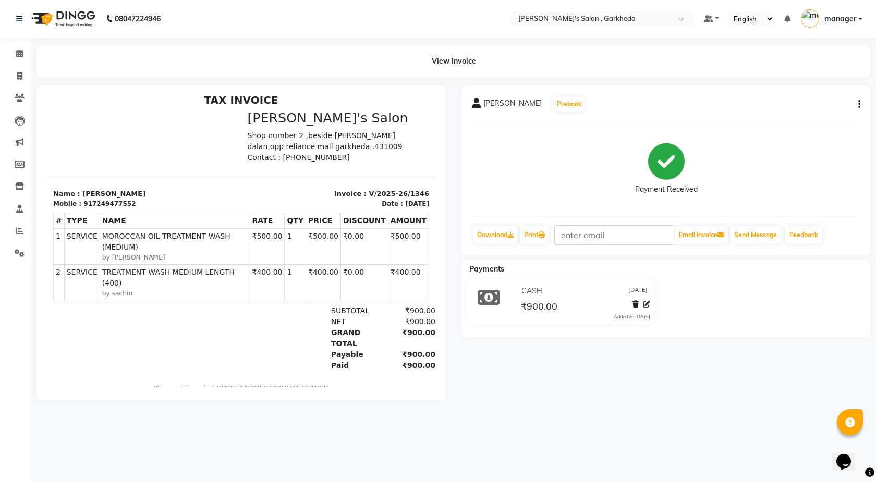
scroll to position [8, 0]
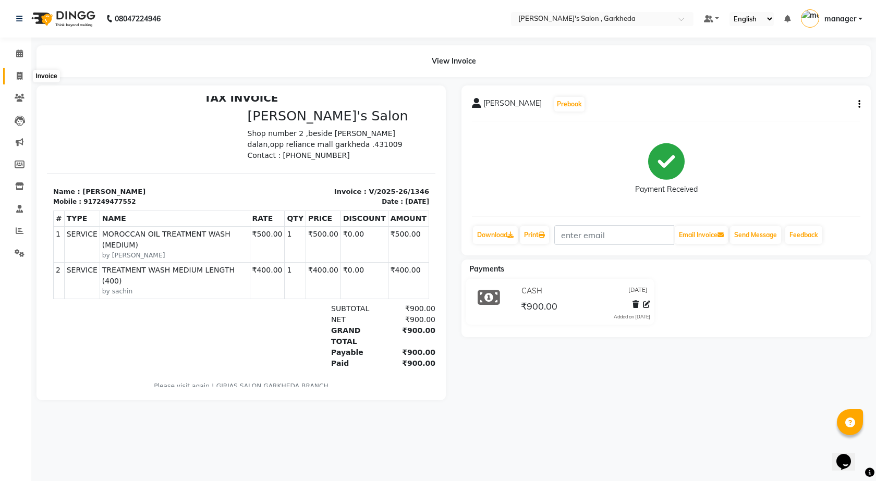
click at [20, 77] on icon at bounding box center [20, 76] width 6 height 8
select select "7062"
select select "service"
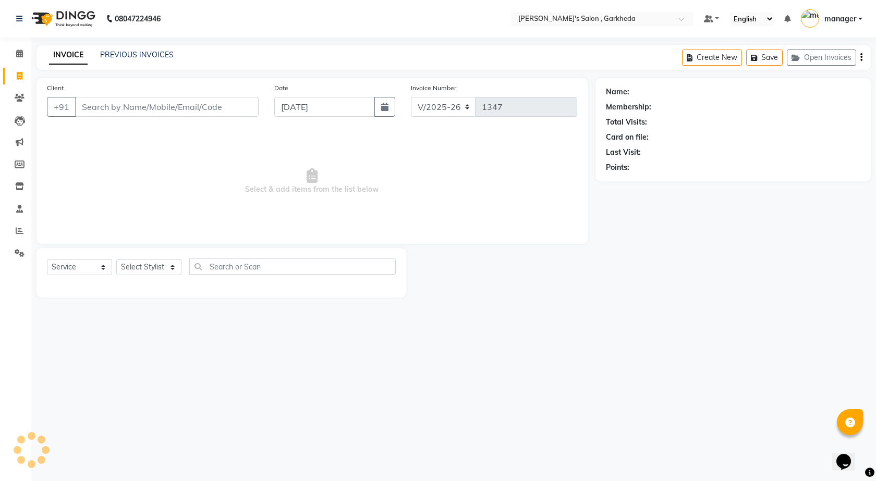
select select "72802"
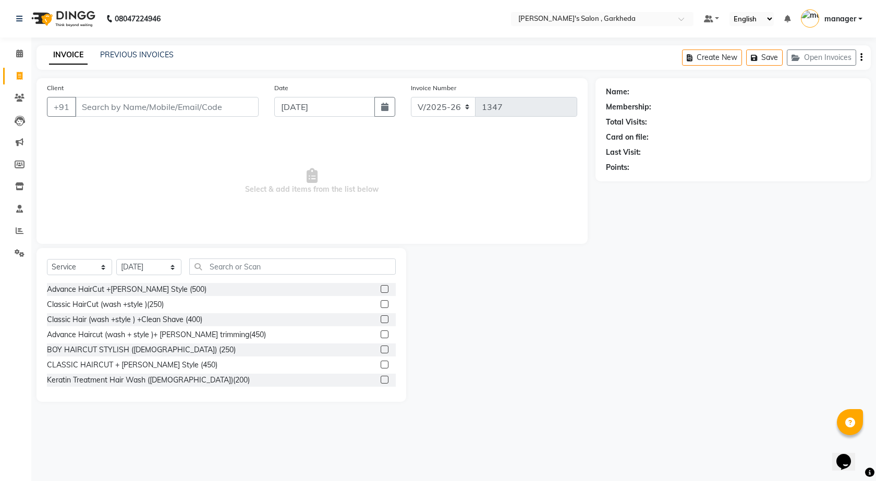
click at [117, 106] on input "Client" at bounding box center [166, 107] width 183 height 20
type input "8796622369"
click at [130, 262] on select "Select Stylist [DATE] manager miss staff [PERSON_NAME]" at bounding box center [148, 267] width 65 height 16
drag, startPoint x: 125, startPoint y: 398, endPoint x: 131, endPoint y: 393, distance: 8.1
click at [128, 396] on div "Select Service Product Membership Package Voucher Prepaid Gift Card Select Styl…" at bounding box center [221, 325] width 370 height 154
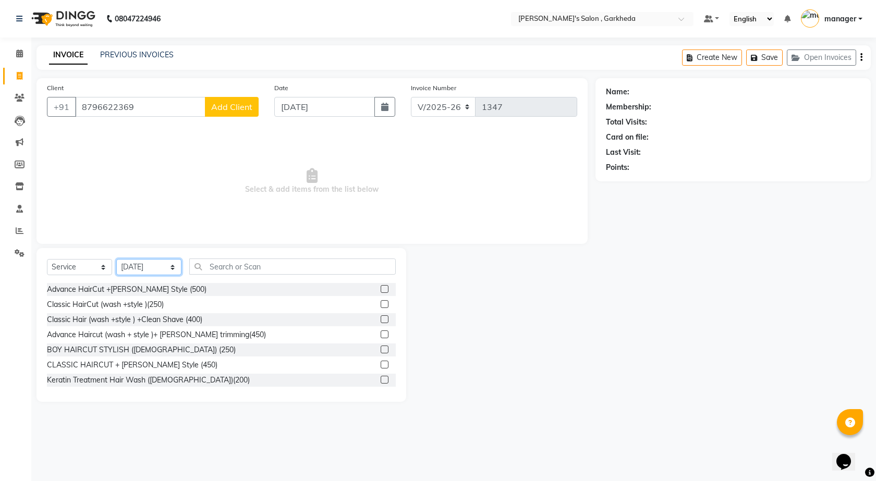
click at [139, 265] on select "Select Stylist [DATE] manager miss staff [PERSON_NAME]" at bounding box center [148, 267] width 65 height 16
select select "64119"
click at [116, 259] on select "Select Stylist [DATE] manager miss staff [PERSON_NAME]" at bounding box center [148, 267] width 65 height 16
click at [169, 273] on select "Select Stylist [DATE] manager miss staff [PERSON_NAME]" at bounding box center [148, 267] width 65 height 16
click at [116, 259] on select "Select Stylist [DATE] manager miss staff [PERSON_NAME]" at bounding box center [148, 267] width 65 height 16
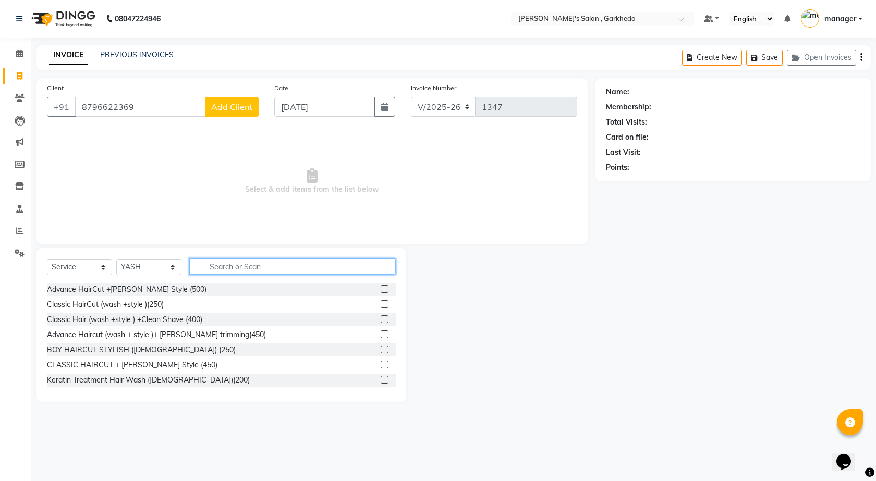
drag, startPoint x: 250, startPoint y: 259, endPoint x: 249, endPoint y: 266, distance: 7.0
click at [250, 262] on input "text" at bounding box center [292, 267] width 206 height 16
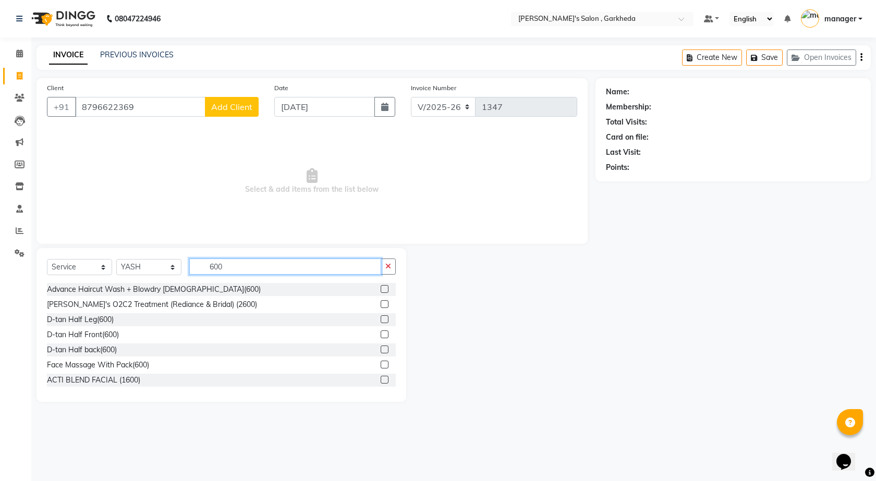
type input "600"
click at [381, 289] on label at bounding box center [385, 289] width 8 height 8
click at [381, 289] on input "checkbox" at bounding box center [384, 289] width 7 height 7
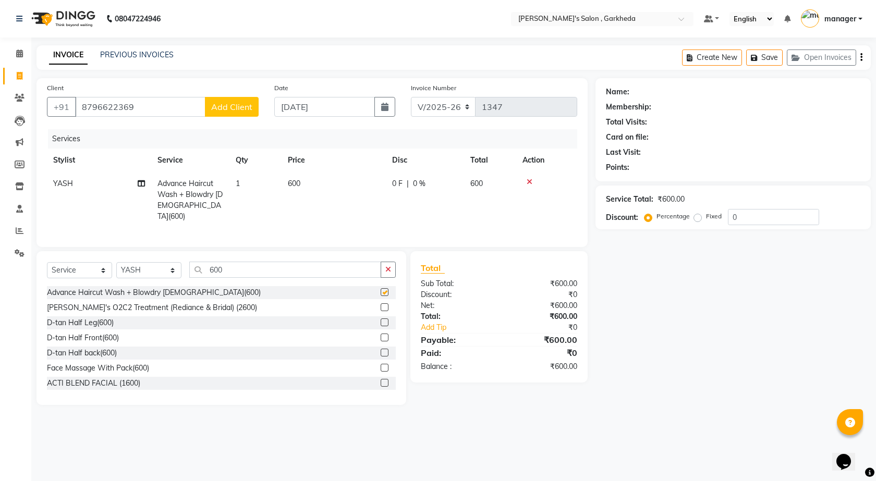
checkbox input "false"
click at [242, 101] on button "Add Client" at bounding box center [232, 107] width 54 height 20
select select "22"
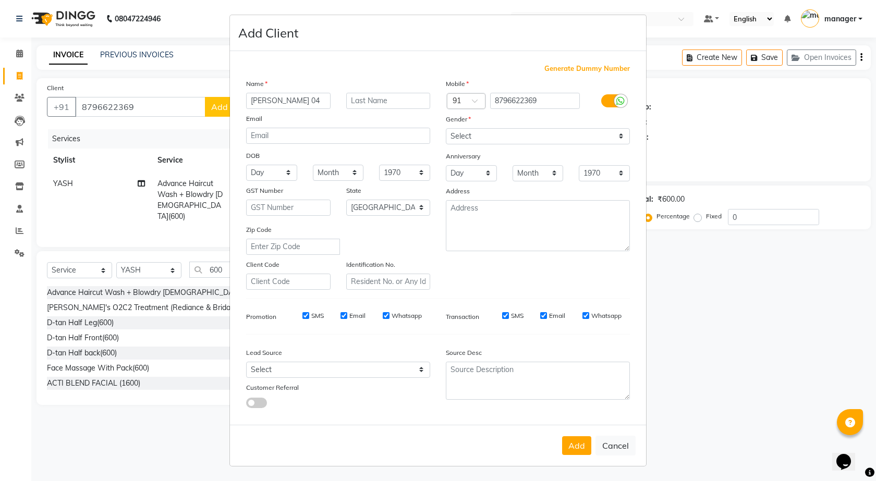
type input "[PERSON_NAME] 04"
click at [536, 136] on select "Select [DEMOGRAPHIC_DATA] [DEMOGRAPHIC_DATA] Other Prefer Not To Say" at bounding box center [538, 136] width 184 height 16
select select "[DEMOGRAPHIC_DATA]"
click at [446, 128] on select "Select [DEMOGRAPHIC_DATA] [DEMOGRAPHIC_DATA] Other Prefer Not To Say" at bounding box center [538, 136] width 184 height 16
click at [570, 447] on button "Add" at bounding box center [576, 445] width 29 height 19
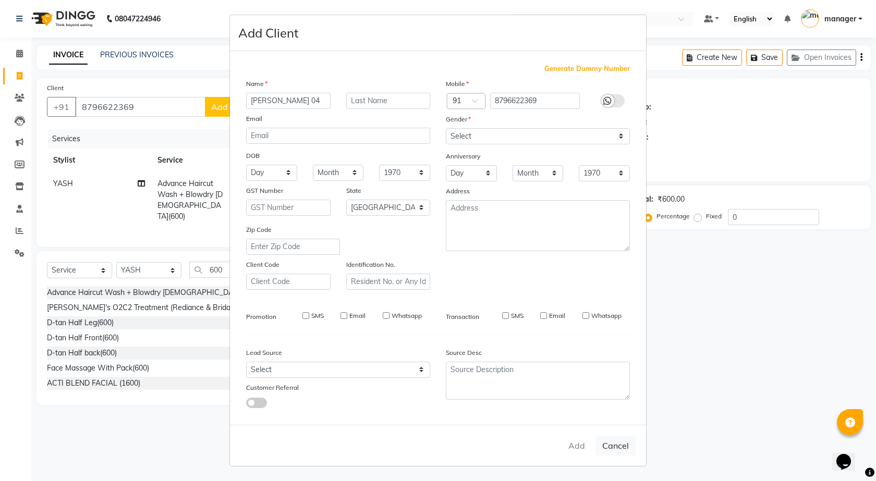
select select
select select "null"
select select
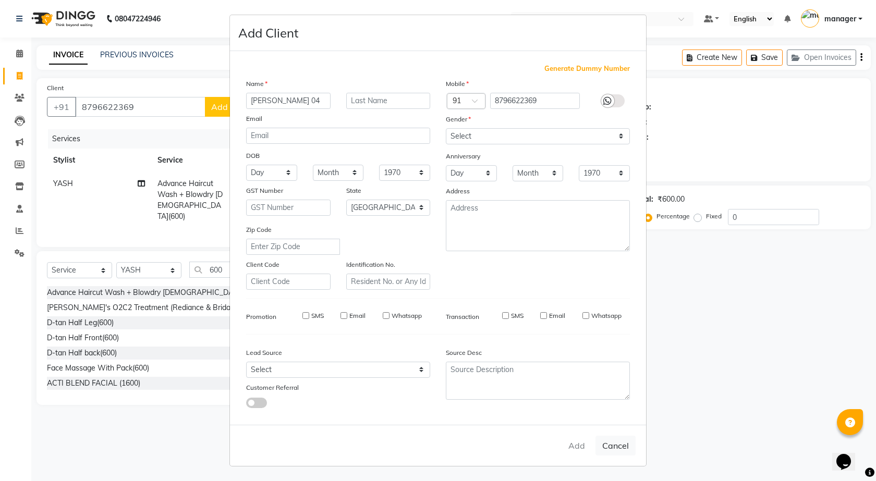
select select
checkbox input "false"
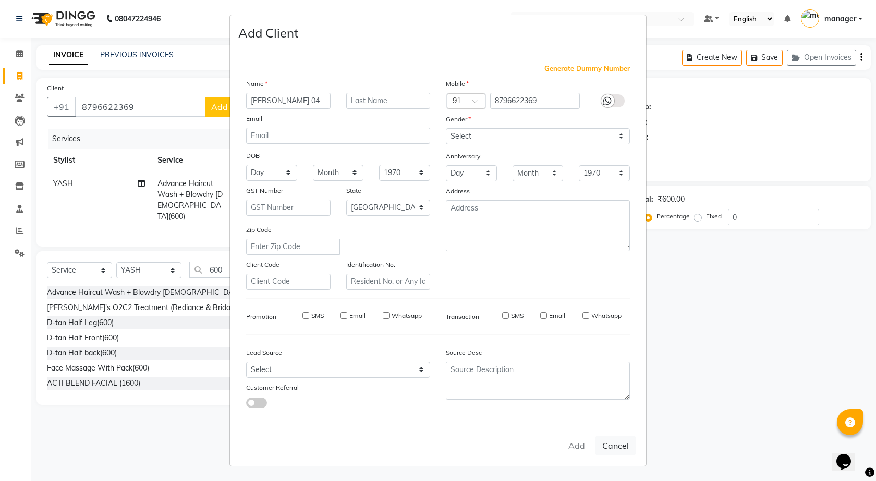
checkbox input "false"
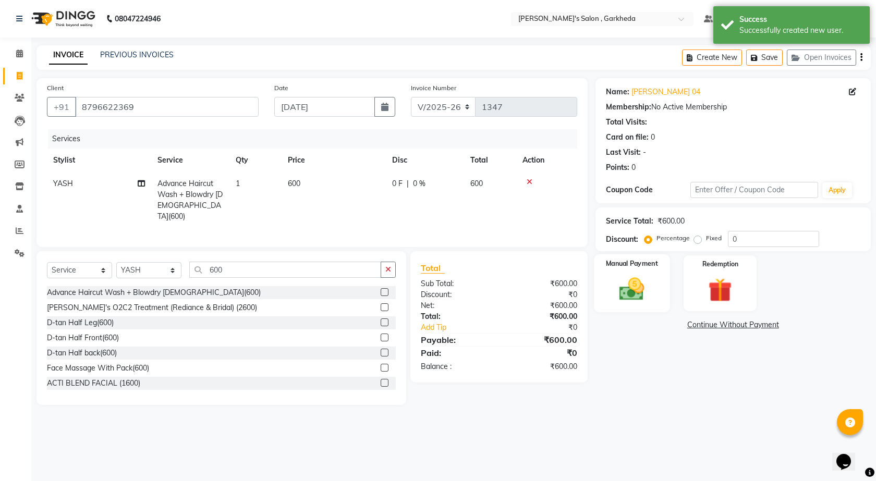
click at [629, 277] on img at bounding box center [631, 289] width 41 height 29
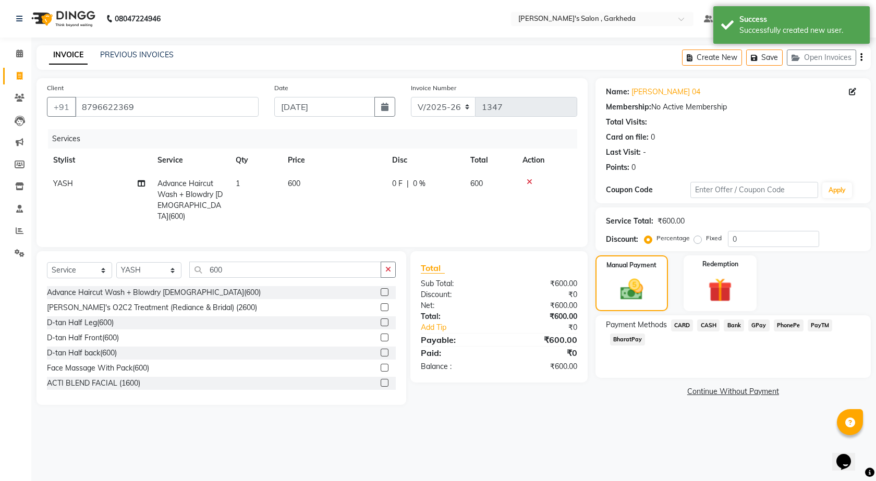
click at [792, 326] on span "PhonePe" at bounding box center [789, 326] width 30 height 12
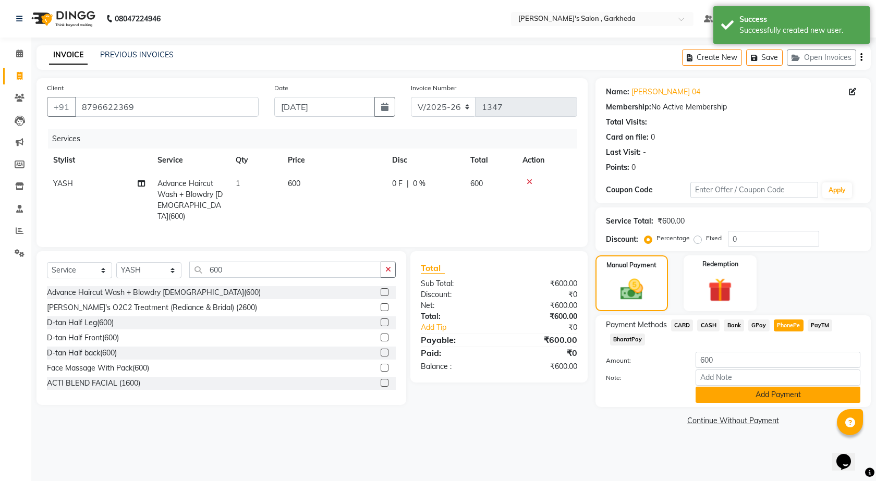
click at [790, 393] on button "Add Payment" at bounding box center [777, 395] width 165 height 16
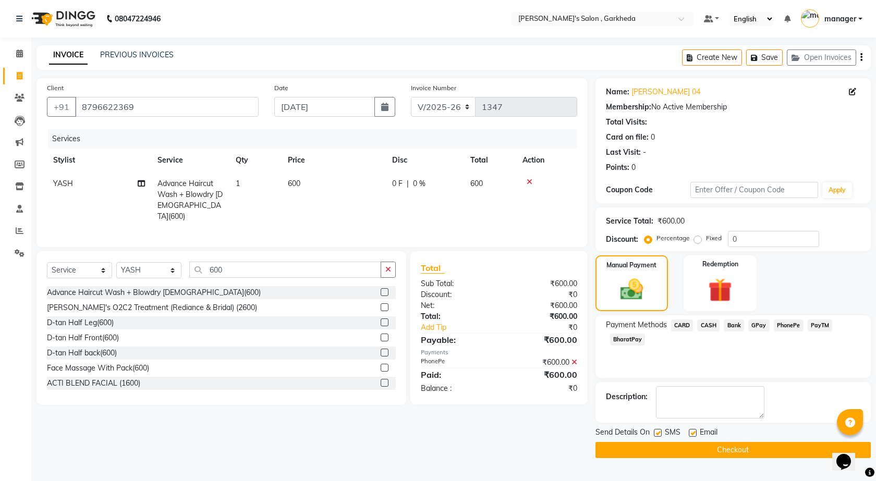
click at [745, 451] on button "Checkout" at bounding box center [732, 450] width 275 height 16
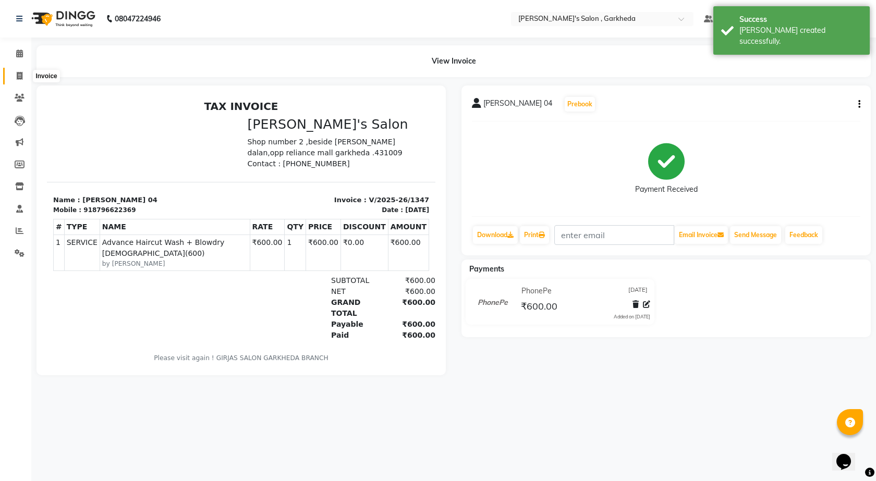
click at [14, 71] on span at bounding box center [19, 76] width 18 height 12
select select "service"
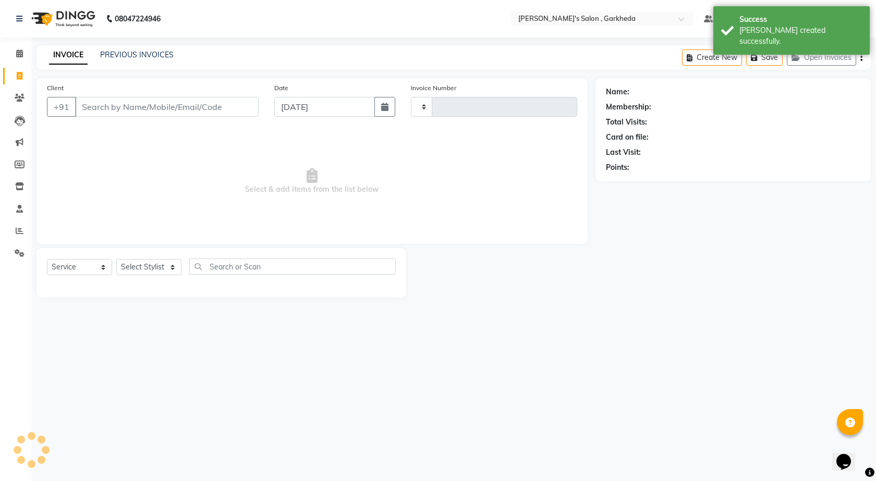
type input "1348"
select select "7062"
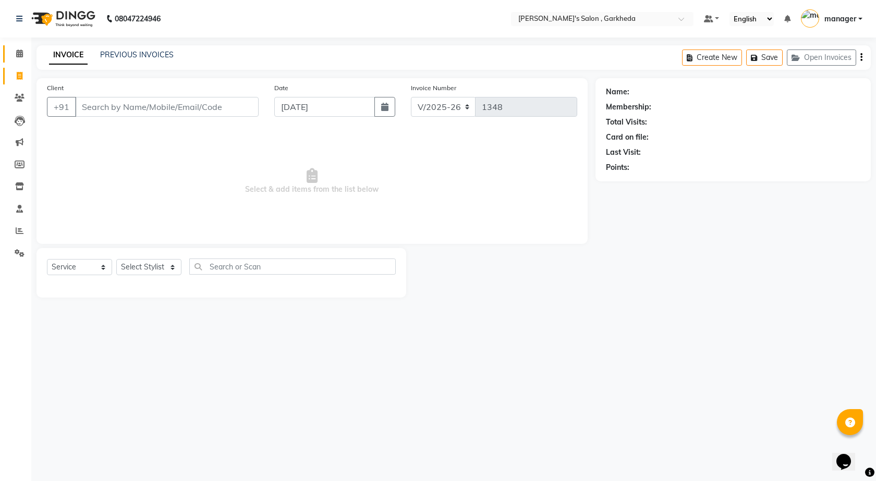
select select "72802"
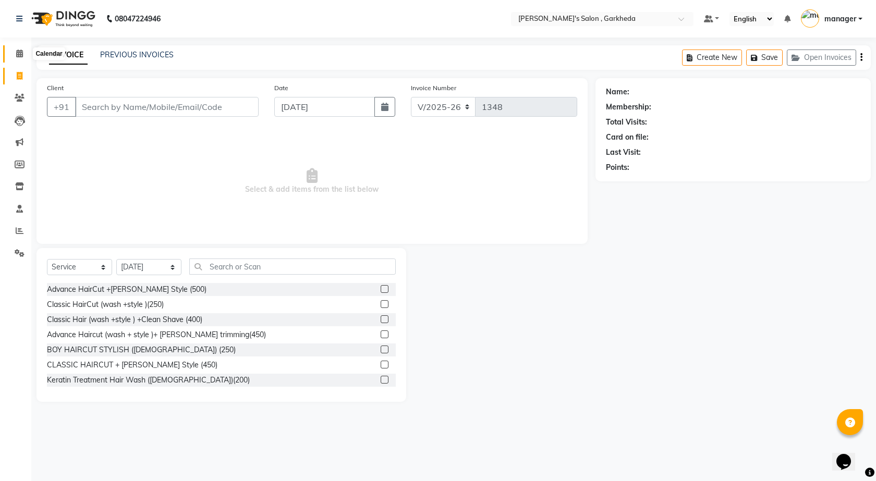
click at [11, 54] on span at bounding box center [19, 54] width 18 height 12
